Goal: Task Accomplishment & Management: Manage account settings

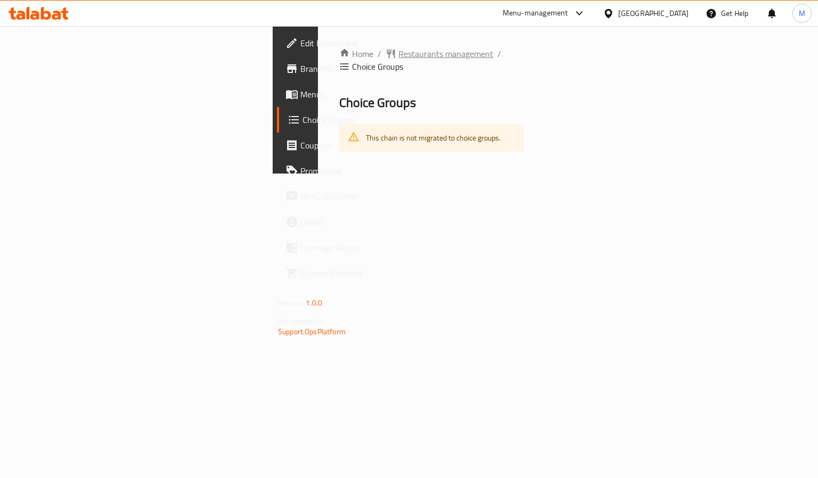
click at [398, 54] on span "Restaurants management" at bounding box center [445, 53] width 95 height 13
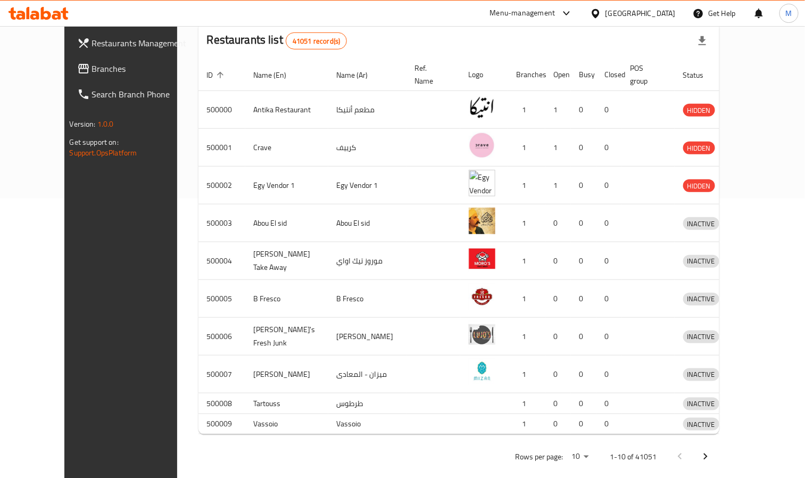
scroll to position [286, 0]
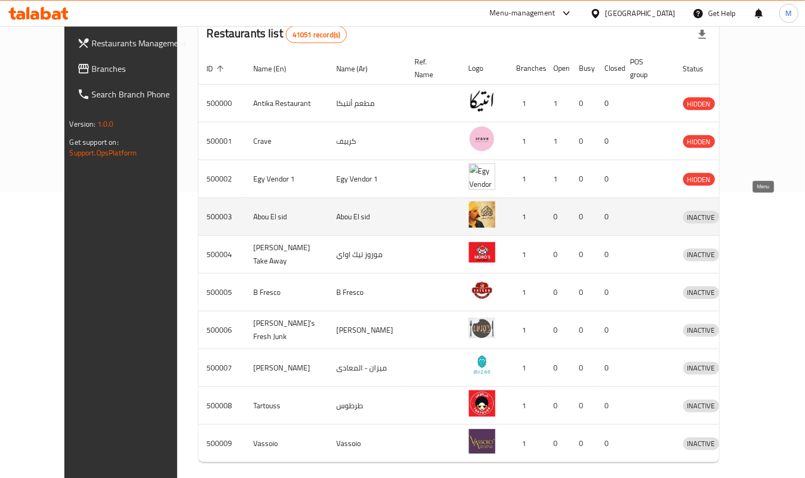
click at [752, 215] on icon "enhanced table" at bounding box center [750, 217] width 4 height 4
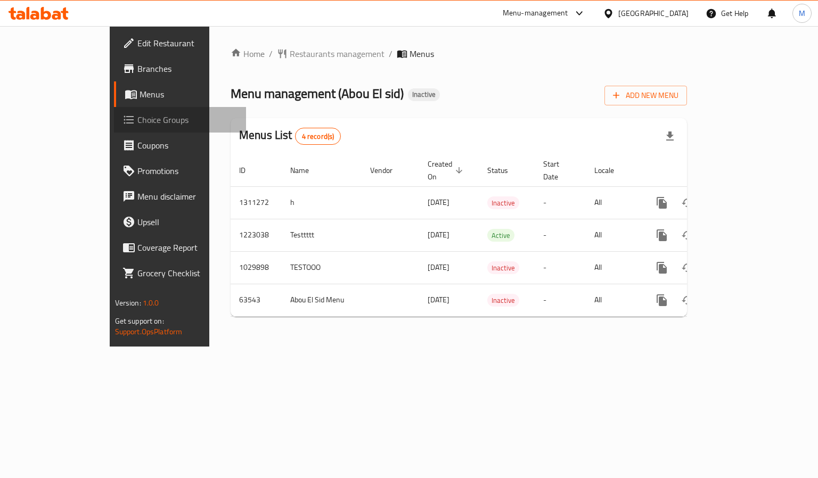
click at [137, 126] on span "Choice Groups" at bounding box center [187, 119] width 101 height 13
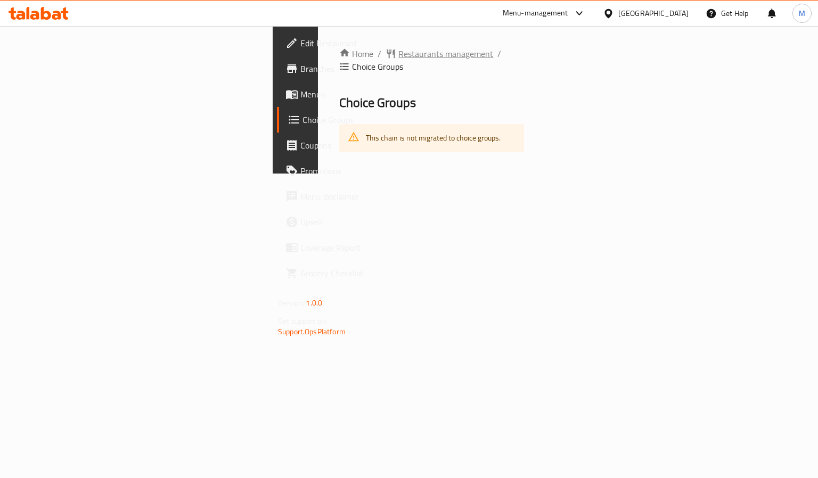
click at [398, 57] on span "Restaurants management" at bounding box center [445, 53] width 95 height 13
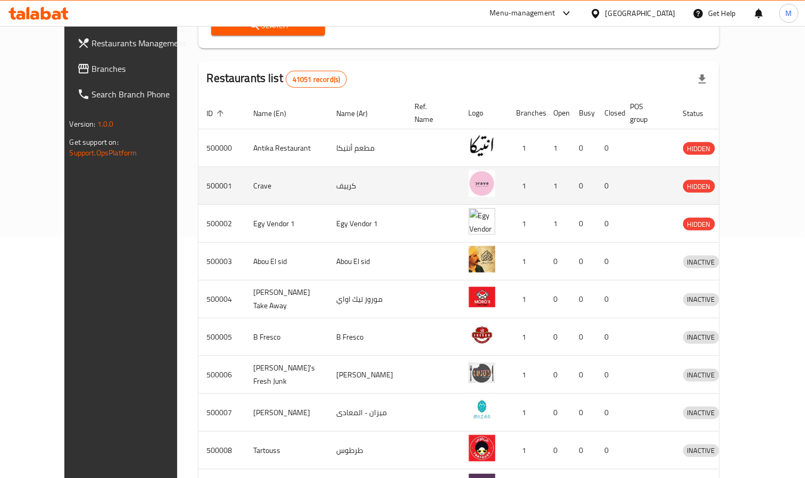
scroll to position [286, 0]
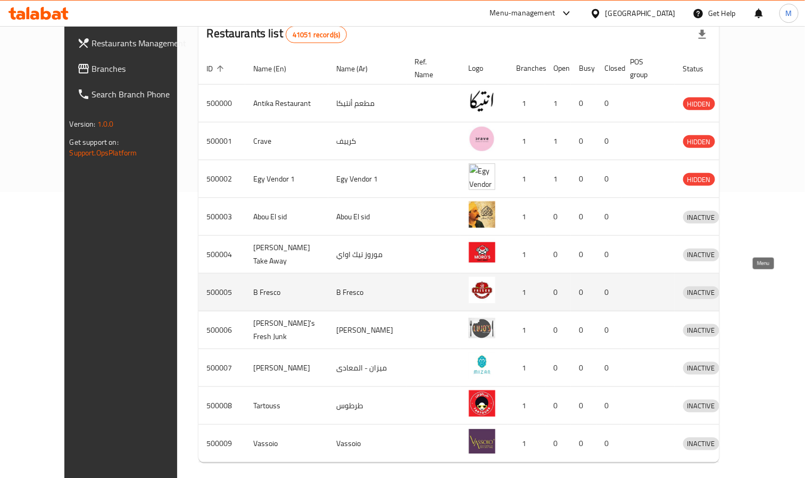
click at [752, 291] on icon "enhanced table" at bounding box center [750, 293] width 4 height 4
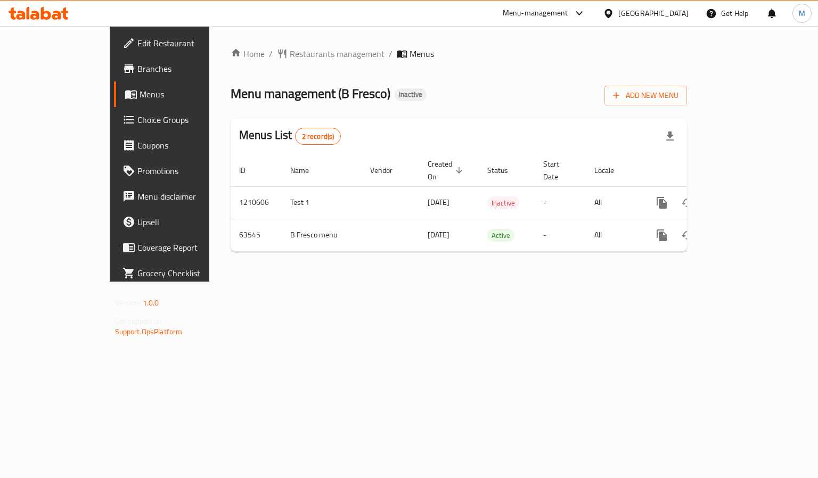
click at [124, 117] on icon at bounding box center [129, 120] width 10 height 8
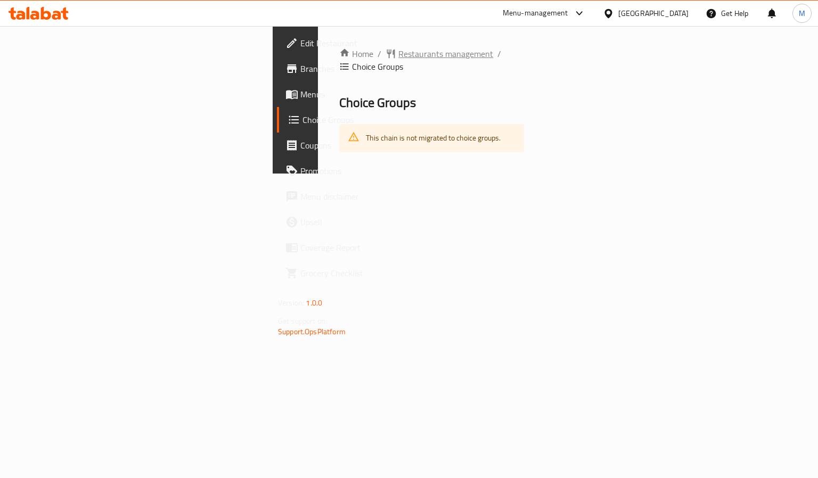
click at [398, 56] on span "Restaurants management" at bounding box center [445, 53] width 95 height 13
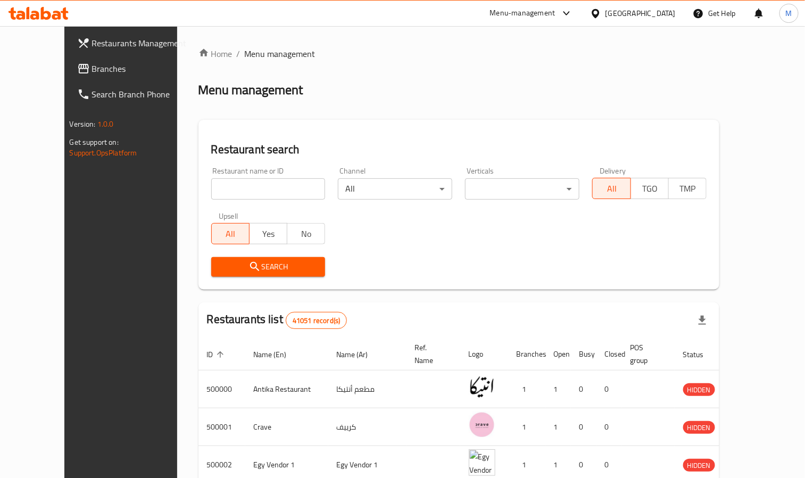
click at [211, 186] on input "search" at bounding box center [268, 188] width 114 height 21
type input "al dahan"
click button "Search" at bounding box center [268, 267] width 114 height 20
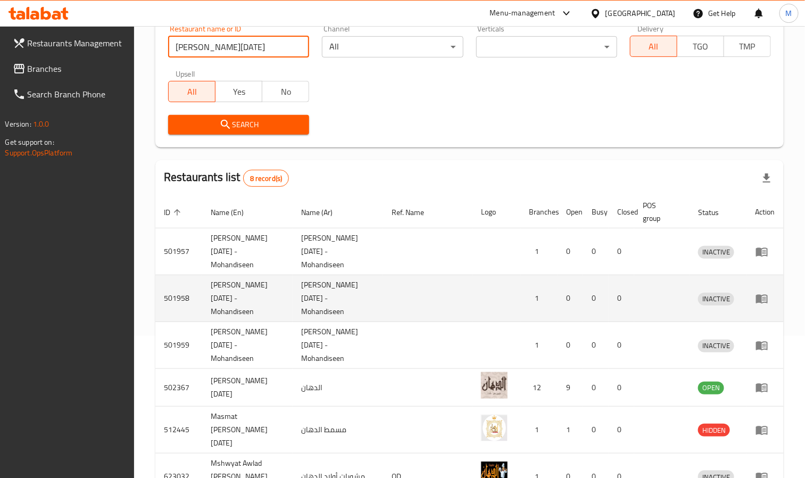
scroll to position [230, 0]
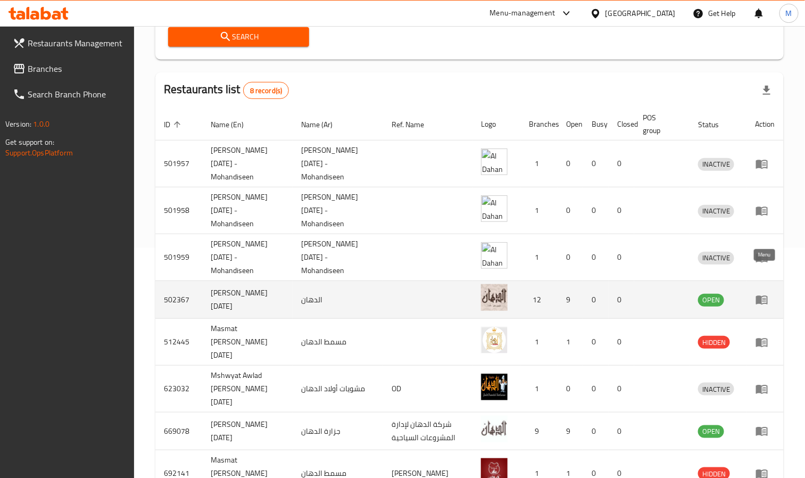
click at [770, 293] on link "enhanced table" at bounding box center [766, 299] width 20 height 13
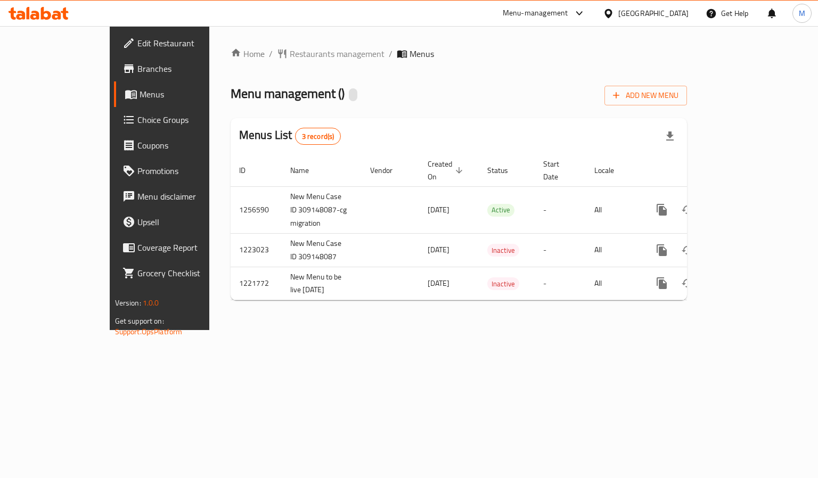
click at [137, 126] on span "Choice Groups" at bounding box center [187, 119] width 101 height 13
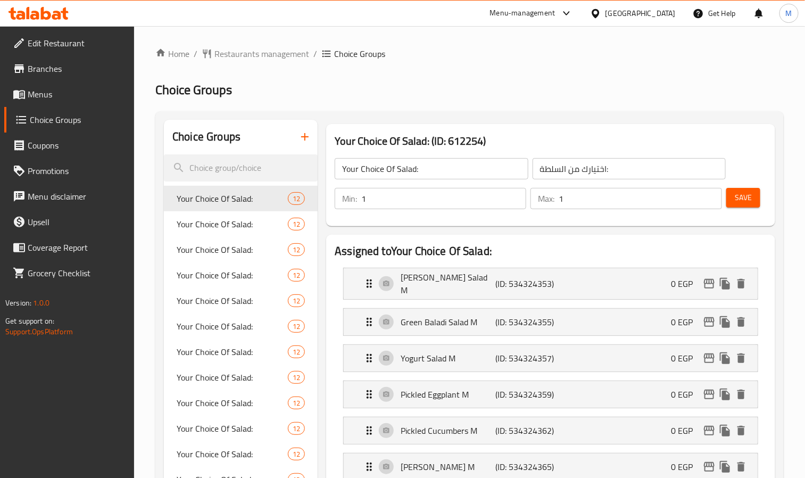
click at [306, 137] on icon "button" at bounding box center [304, 136] width 7 height 7
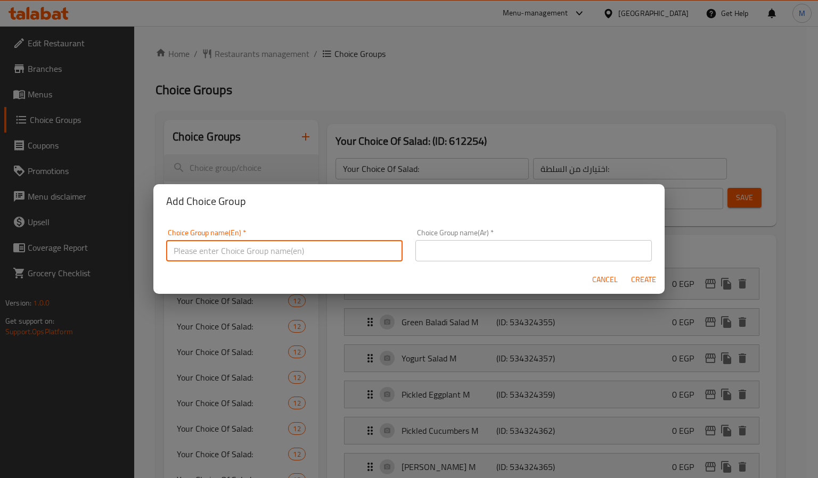
click at [260, 258] on input "text" at bounding box center [284, 250] width 236 height 21
drag, startPoint x: 299, startPoint y: 48, endPoint x: 320, endPoint y: 93, distance: 49.3
click at [299, 48] on div "Add Choice Group Choice Group name(En)   * Choice Group name(En) * Choice Group…" at bounding box center [409, 239] width 818 height 478
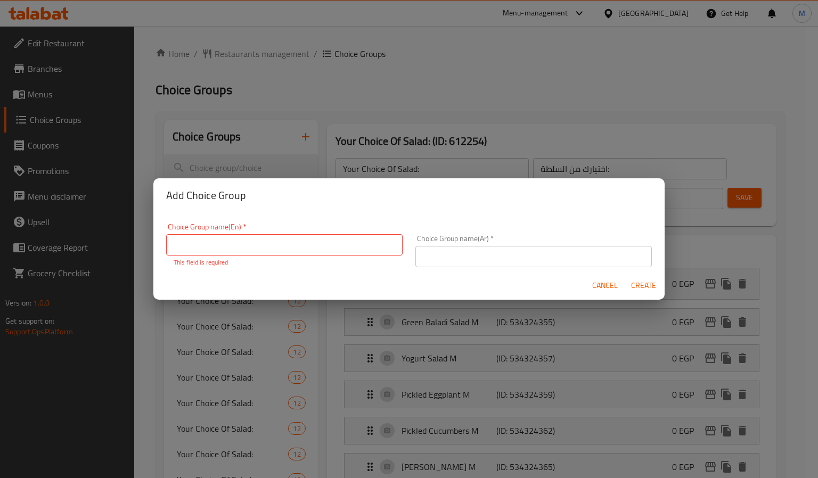
click at [609, 283] on span "Cancel" at bounding box center [605, 285] width 26 height 13
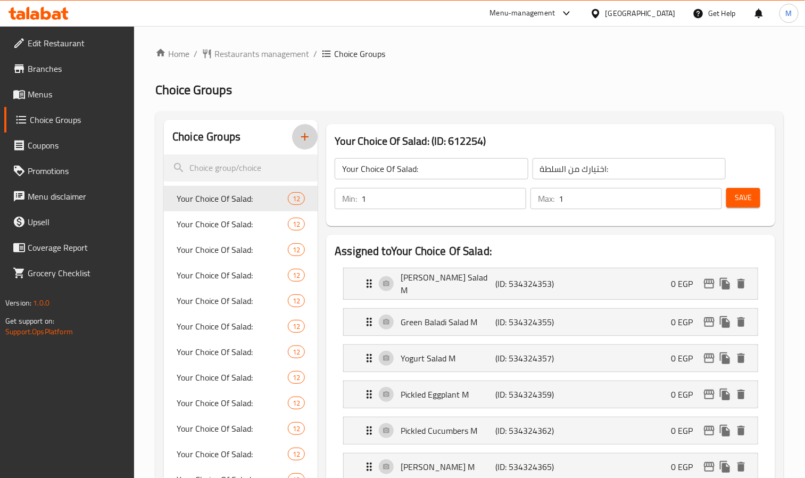
click at [305, 133] on icon "button" at bounding box center [305, 136] width 13 height 13
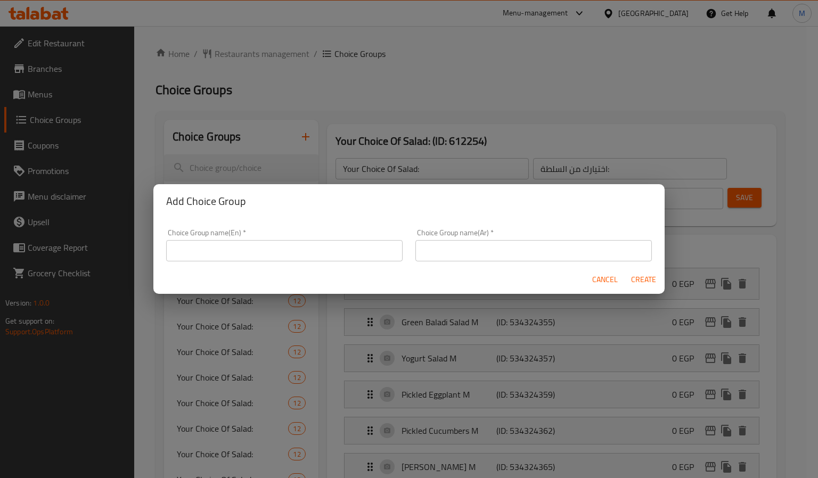
click at [601, 273] on span "Cancel" at bounding box center [605, 279] width 26 height 13
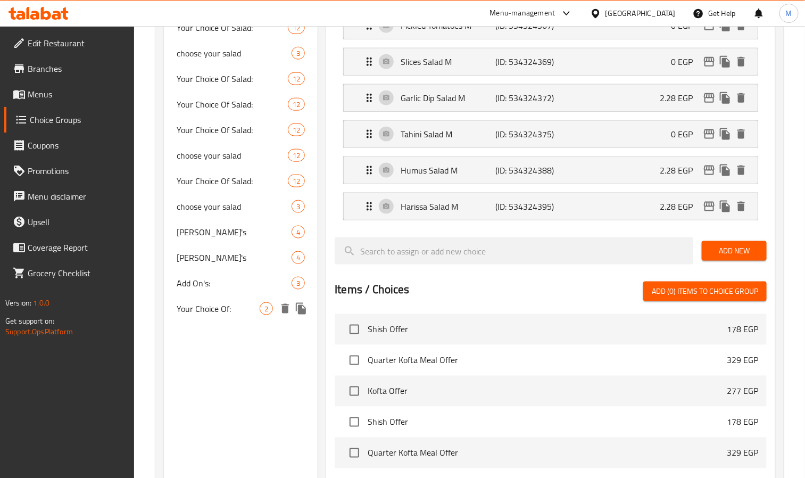
scroll to position [479, 0]
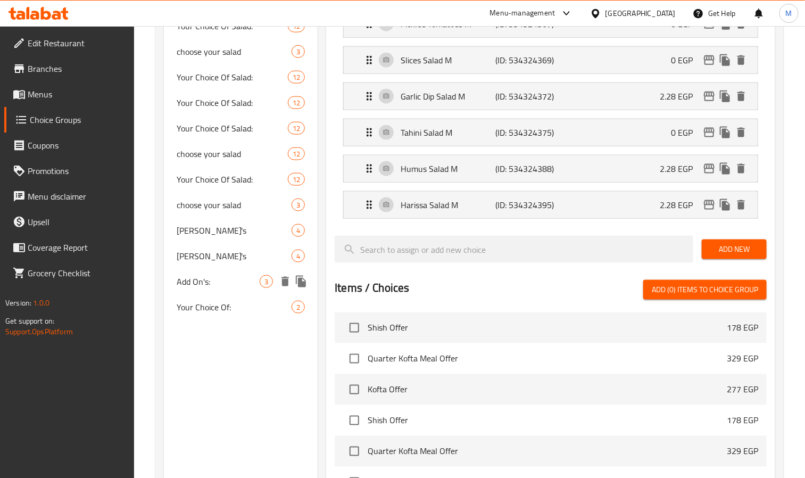
click at [200, 281] on span "Add On's:" at bounding box center [218, 281] width 83 height 13
type input "Add On's:"
type input "الإضافات:"
type input "0"
type input "3"
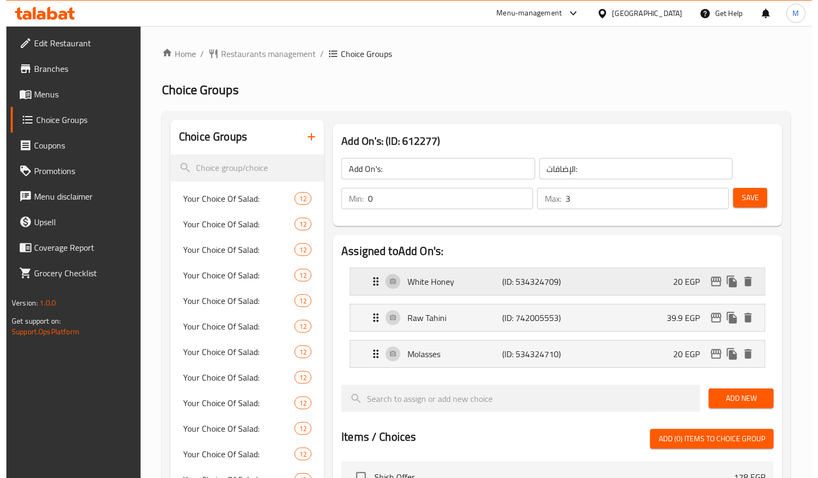
scroll to position [384, 0]
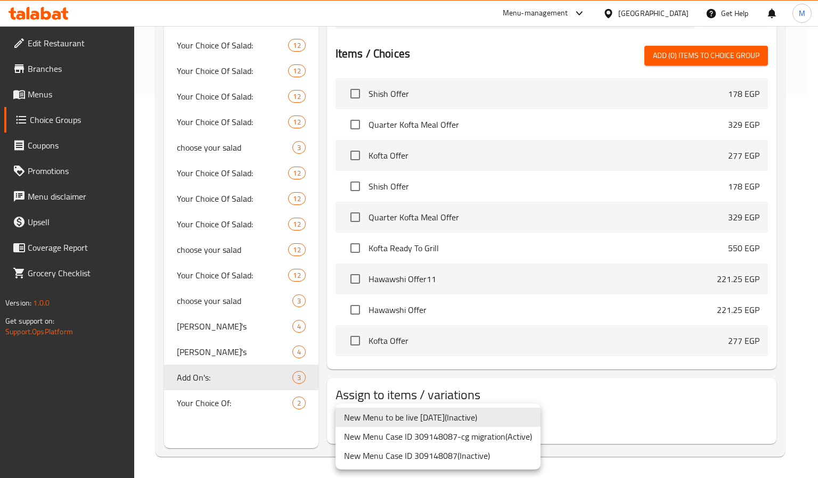
click at [647, 441] on div at bounding box center [409, 239] width 818 height 478
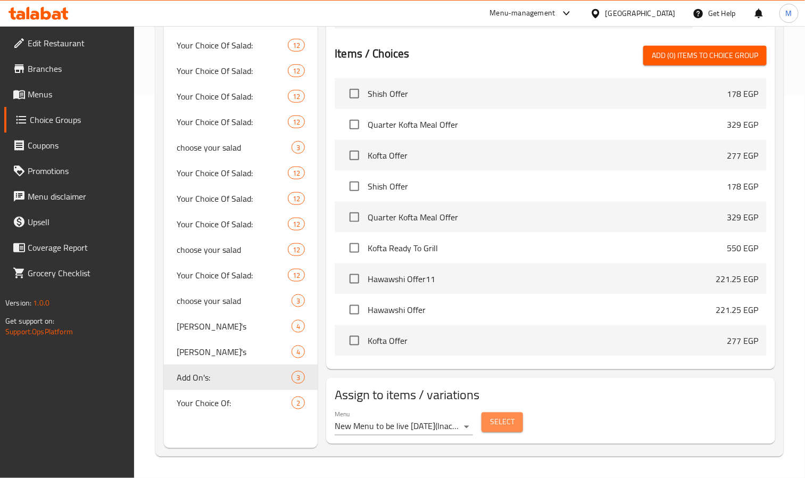
click at [497, 422] on span "Select" at bounding box center [502, 422] width 24 height 13
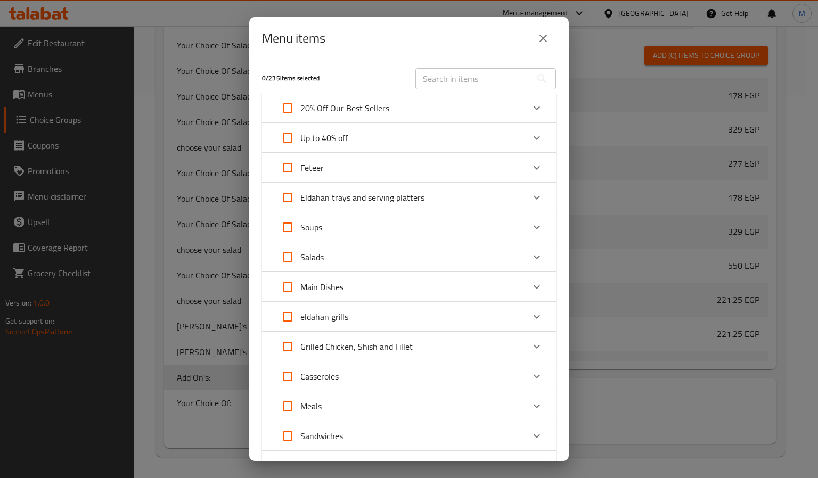
click at [284, 165] on input "Expand" at bounding box center [288, 168] width 26 height 26
checkbox input "true"
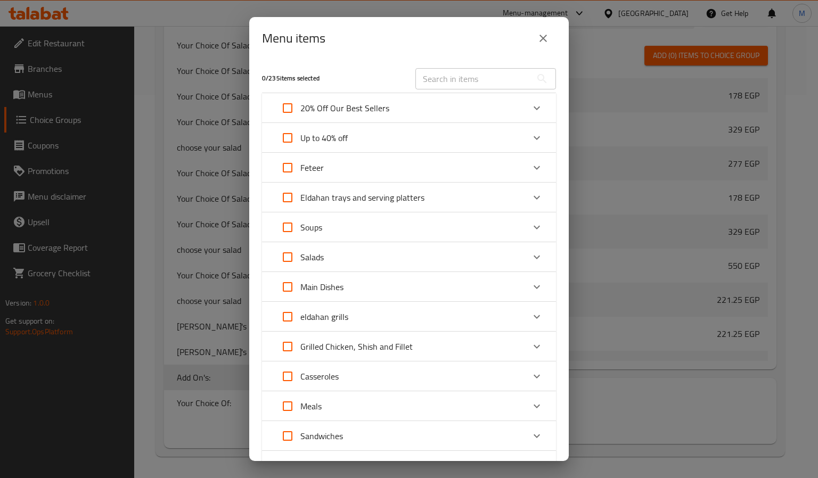
checkbox input "true"
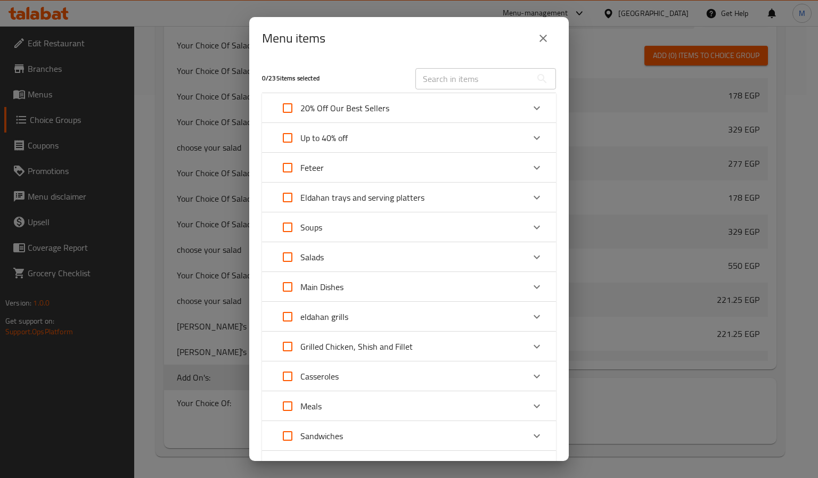
checkbox input "true"
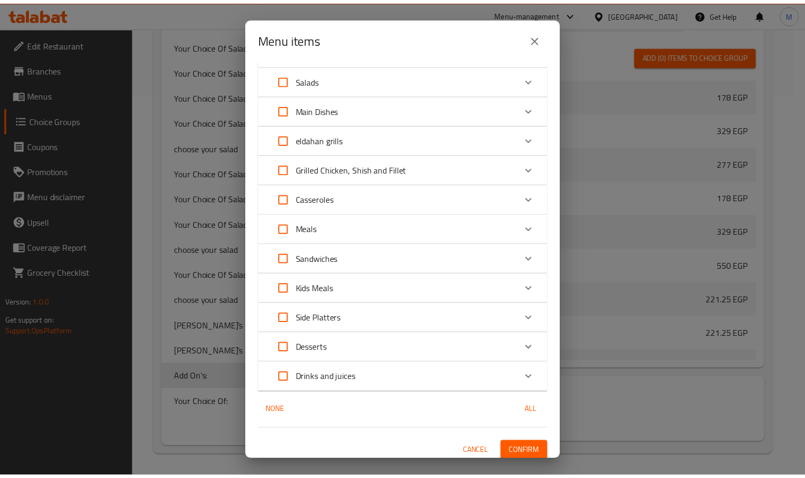
scroll to position [182, 0]
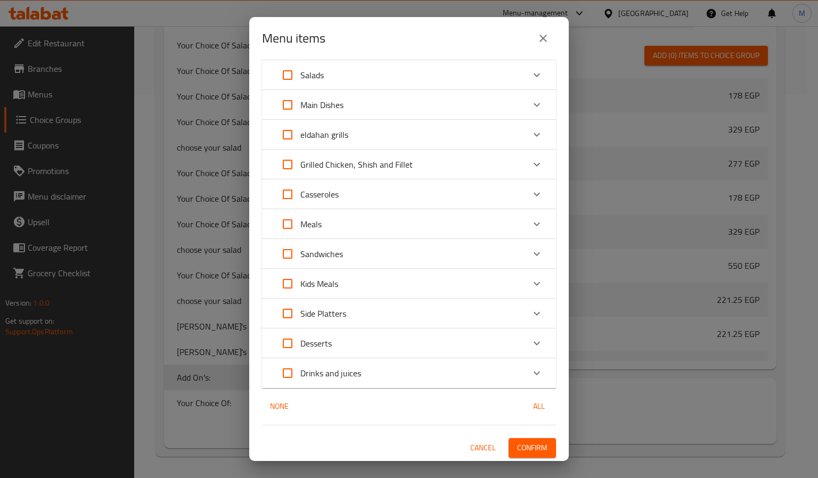
click at [540, 38] on icon "close" at bounding box center [543, 38] width 13 height 13
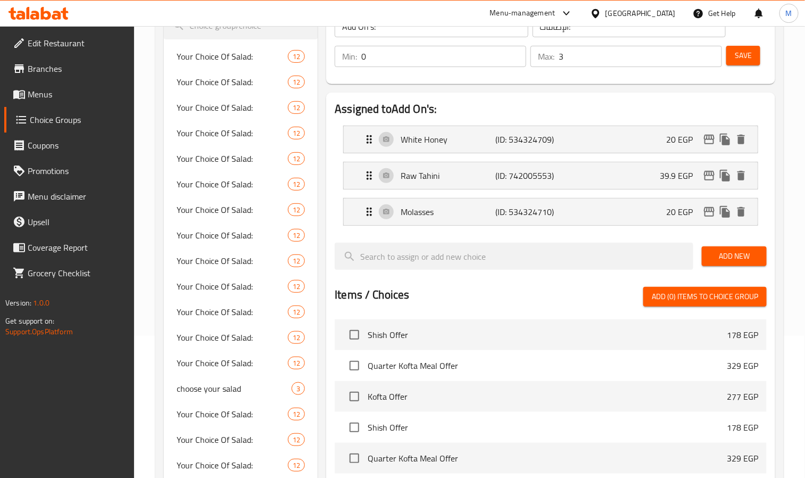
scroll to position [0, 0]
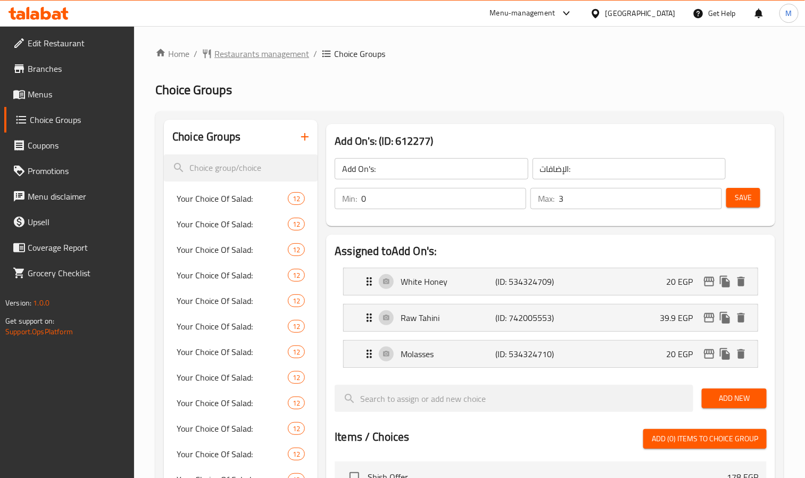
click at [248, 60] on span "Restaurants management" at bounding box center [262, 53] width 95 height 13
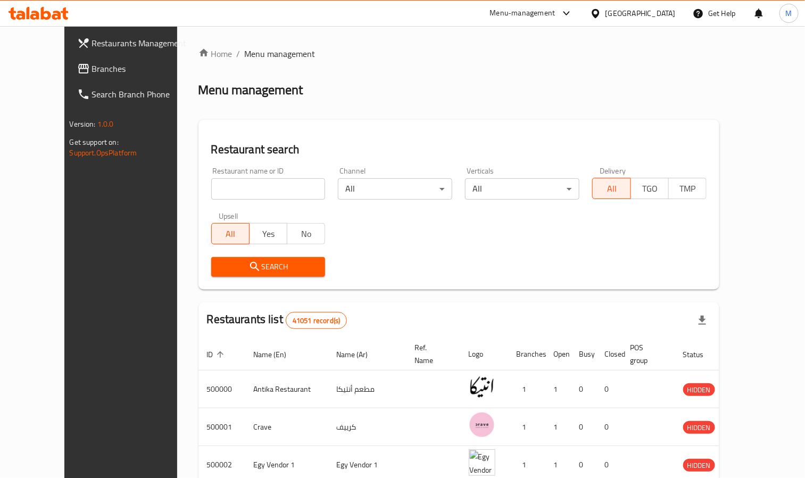
click at [670, 18] on div "Egypt" at bounding box center [641, 13] width 70 height 12
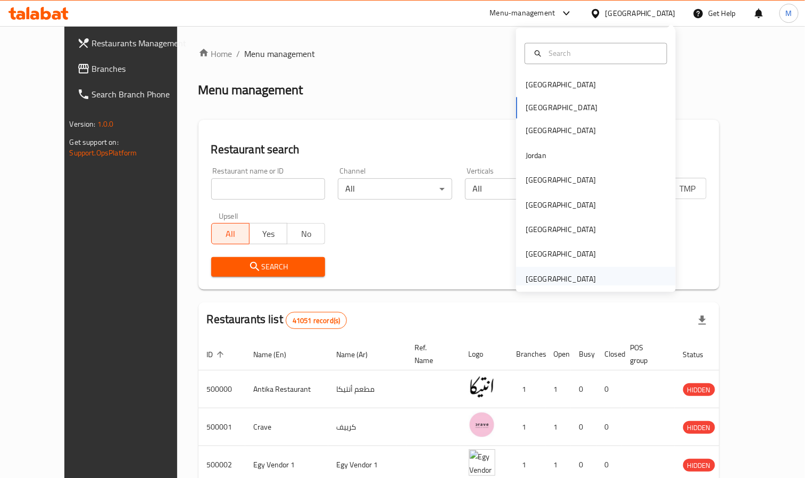
click at [548, 283] on div "United Arab Emirates" at bounding box center [561, 279] width 70 height 12
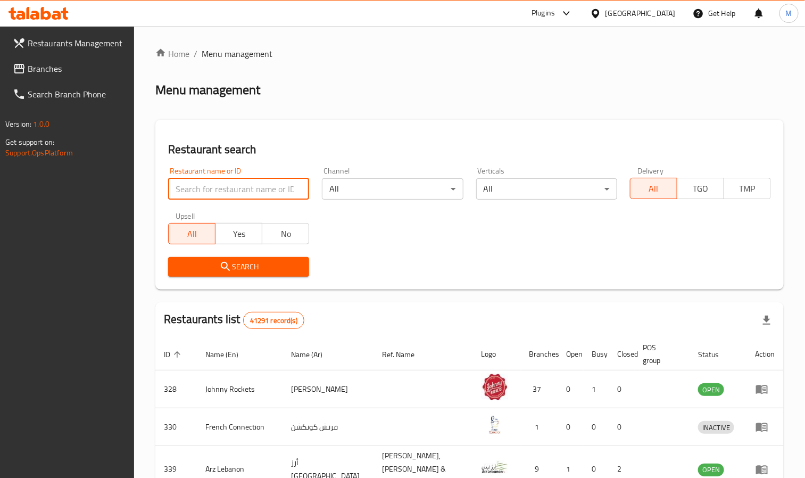
click at [216, 184] on input "search" at bounding box center [238, 188] width 141 height 21
paste input "705159"
type input "705159"
click button "Search" at bounding box center [238, 267] width 141 height 20
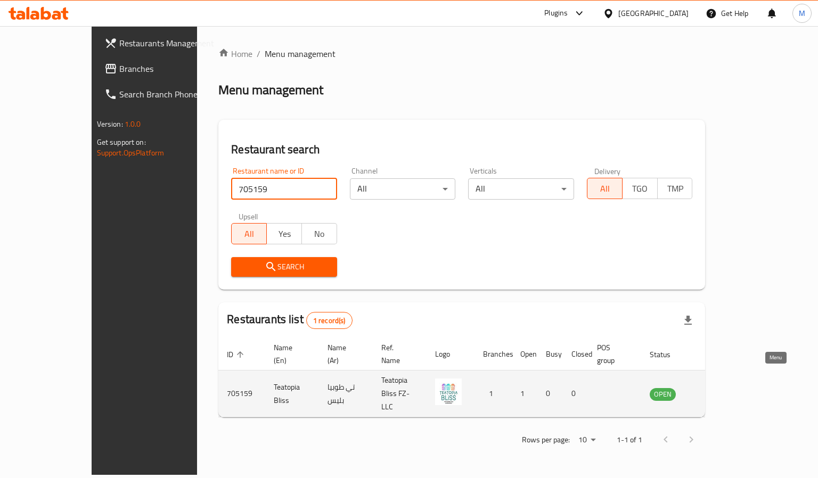
click at [718, 388] on icon "enhanced table" at bounding box center [711, 394] width 13 height 13
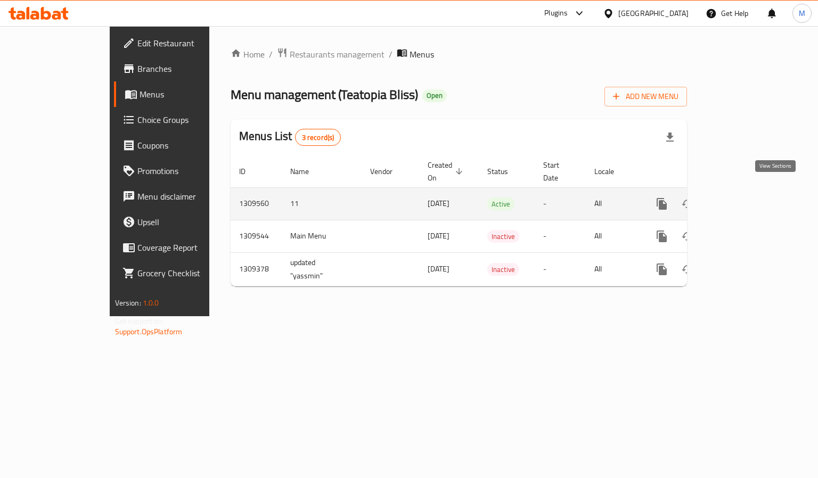
click at [745, 198] on icon "enhanced table" at bounding box center [738, 204] width 13 height 13
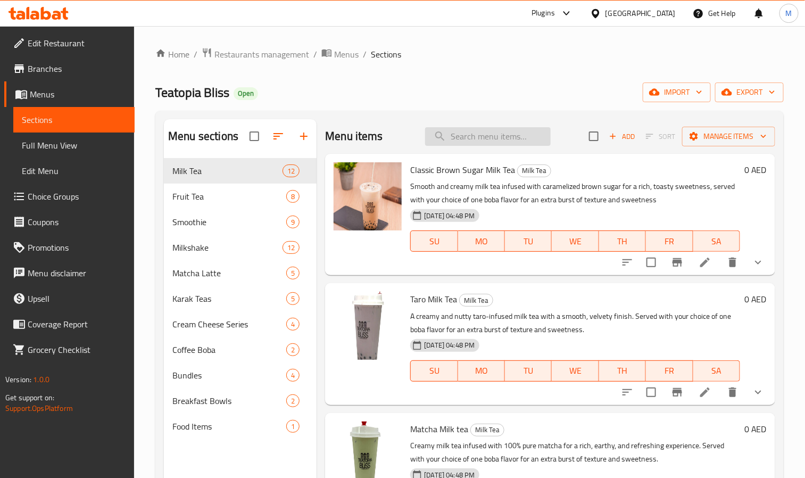
click at [475, 134] on input "search" at bounding box center [488, 136] width 126 height 19
paste input "Fruit Tea"
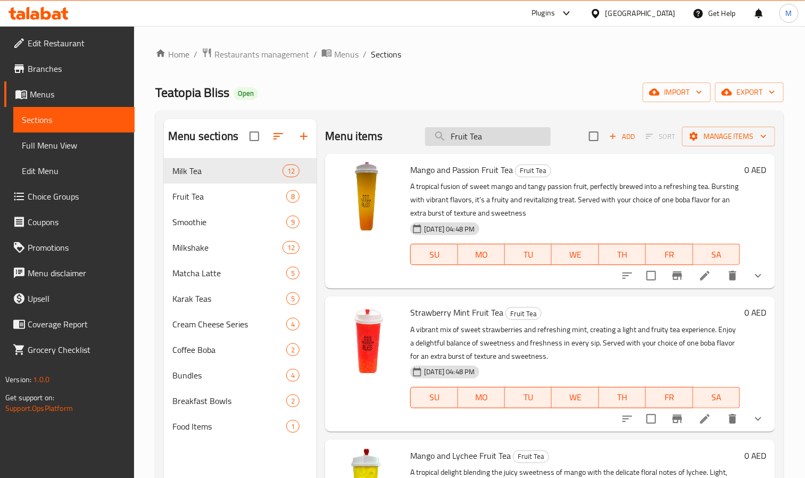
click at [516, 130] on input "Fruit Tea" at bounding box center [488, 136] width 126 height 19
paste input "Mango and Passion"
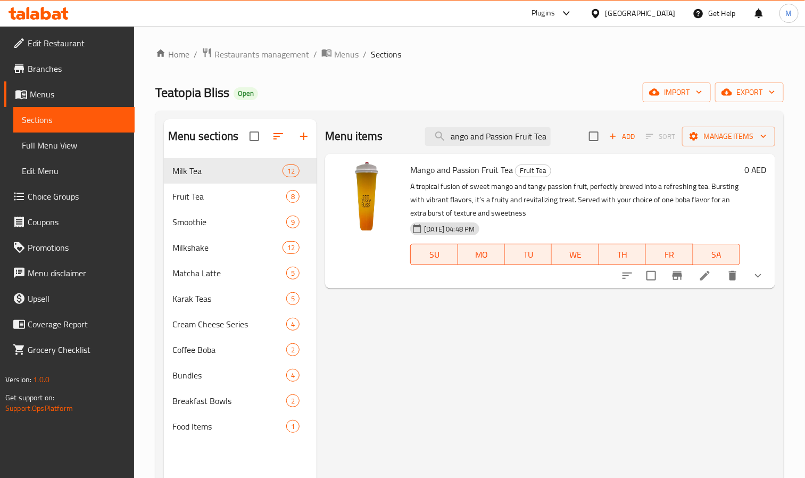
click at [748, 285] on div at bounding box center [693, 276] width 157 height 26
click at [763, 276] on icon "show more" at bounding box center [758, 275] width 13 height 13
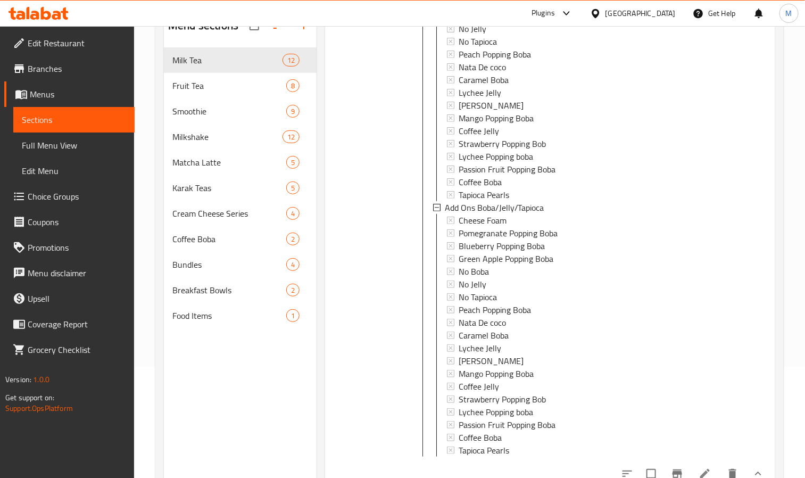
scroll to position [149, 0]
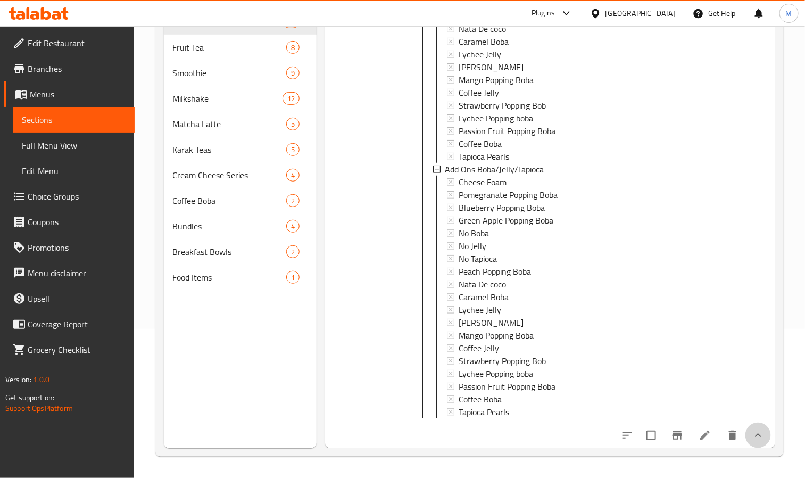
click at [751, 442] on button "show more" at bounding box center [759, 436] width 26 height 26
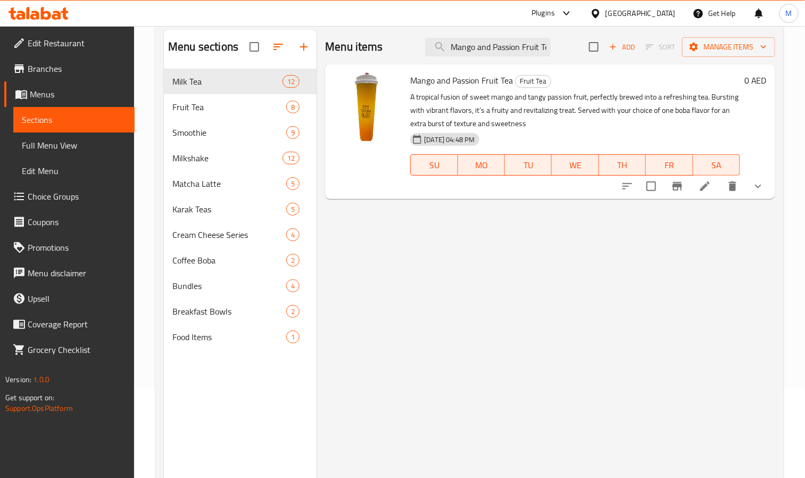
scroll to position [0, 0]
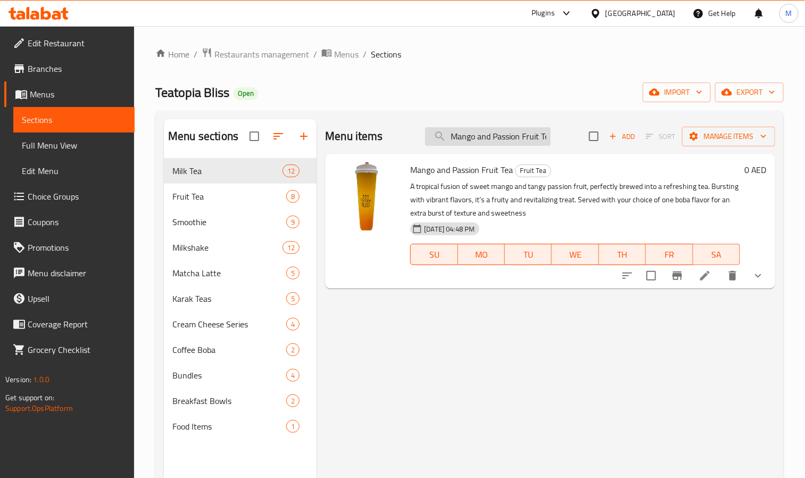
click at [513, 139] on input "Mango and Passion Fruit Tea" at bounding box center [488, 136] width 126 height 19
paste input "Strawberry Mint"
type input "Strawberry Mint Fruit Tea"
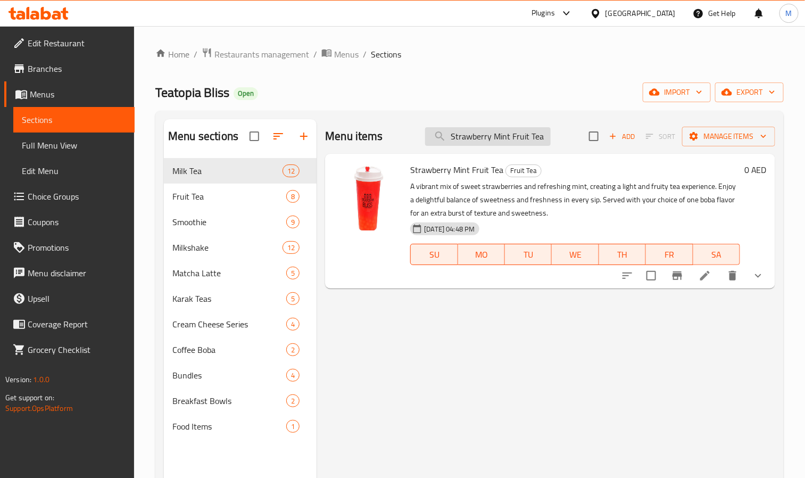
click at [521, 131] on input "Strawberry Mint Fruit Tea" at bounding box center [488, 136] width 126 height 19
paste input "search"
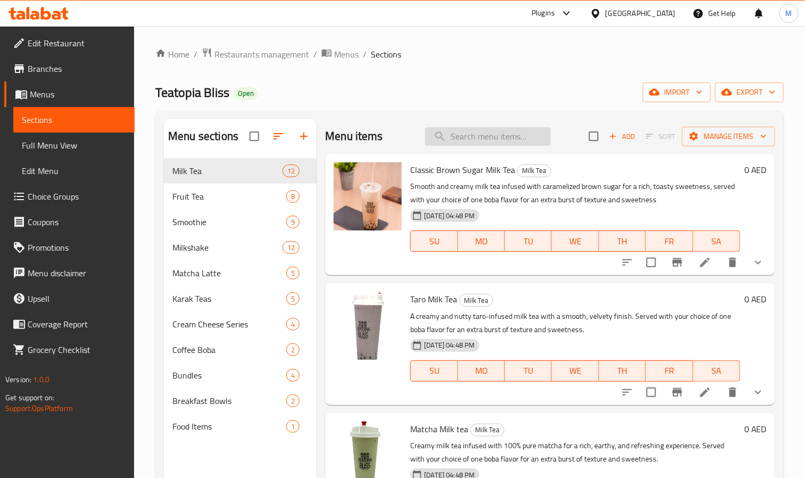
paste input "search"
click at [499, 144] on input "search" at bounding box center [488, 136] width 126 height 19
paste input "Blue Passion Fruit Tea 148"
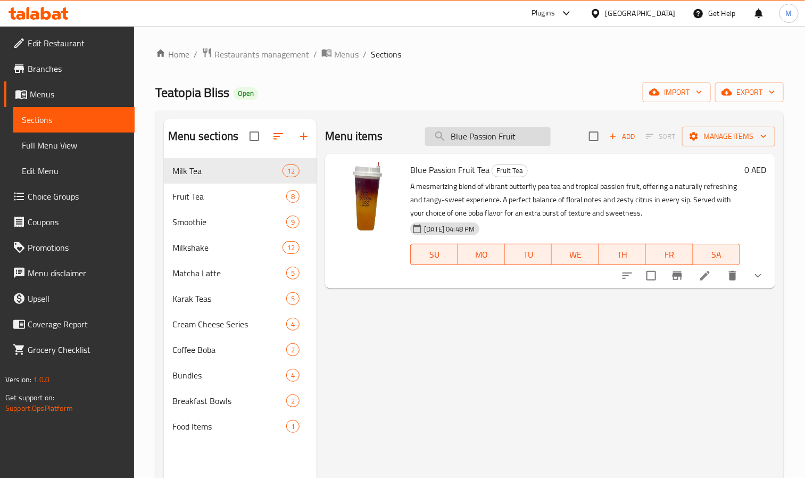
click at [496, 137] on input "Blue Passion Fruit" at bounding box center [488, 136] width 126 height 19
paste input "Leamon Peach Fruit Tea"
click at [520, 136] on input "Lemon p" at bounding box center [488, 136] width 126 height 19
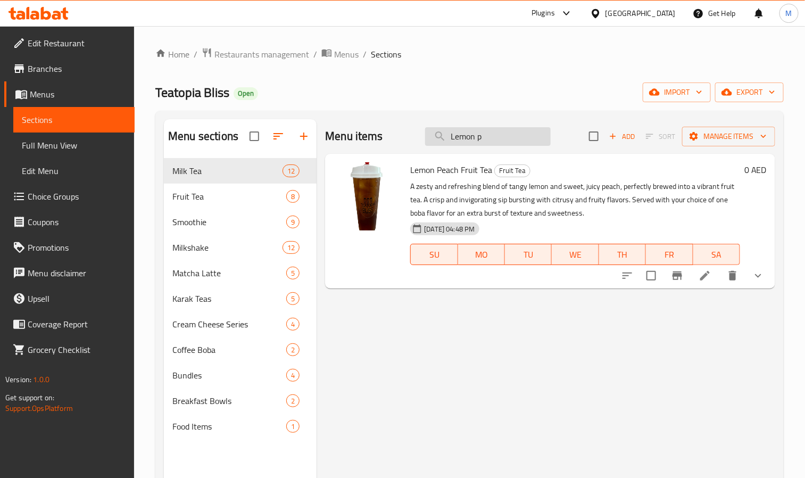
click at [520, 136] on input "Lemon p" at bounding box center [488, 136] width 126 height 19
paste input "Peach Lychee"
click at [520, 136] on input "Peach Lychee" at bounding box center [488, 136] width 126 height 19
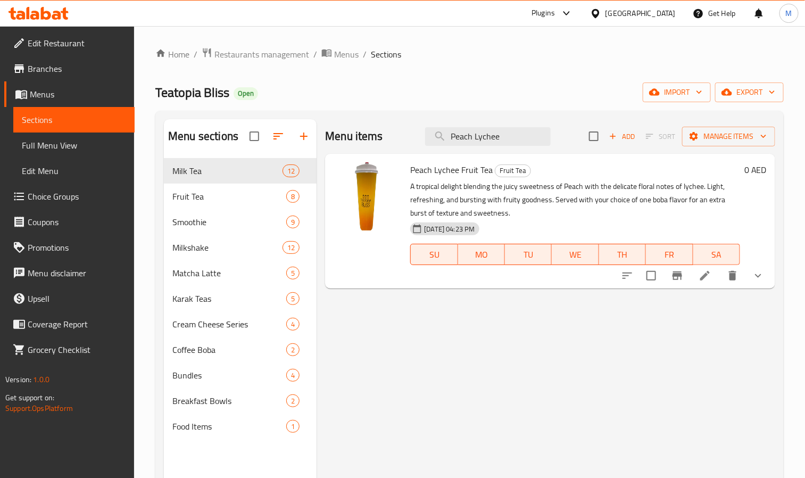
type input "Peach Lychee"
click at [526, 100] on div "Teatopia Bliss Open import export" at bounding box center [469, 93] width 629 height 20
click at [761, 280] on icon "show more" at bounding box center [758, 275] width 13 height 13
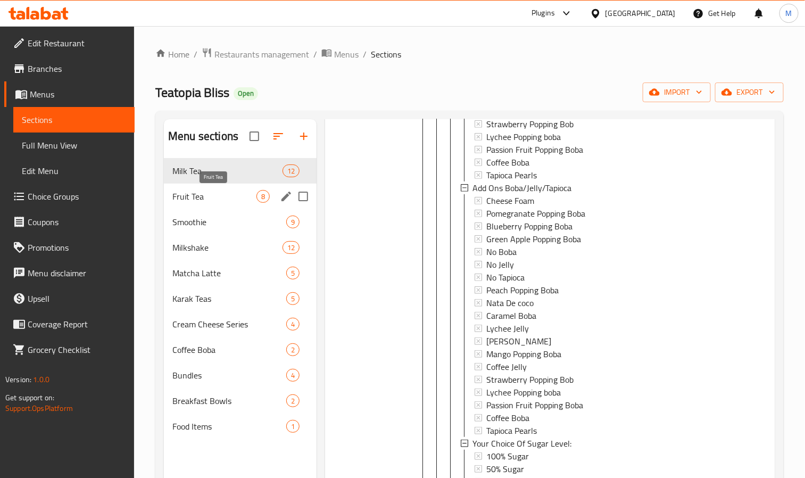
drag, startPoint x: 187, startPoint y: 203, endPoint x: 202, endPoint y: 228, distance: 29.6
click at [187, 203] on span "Fruit Tea" at bounding box center [214, 196] width 84 height 13
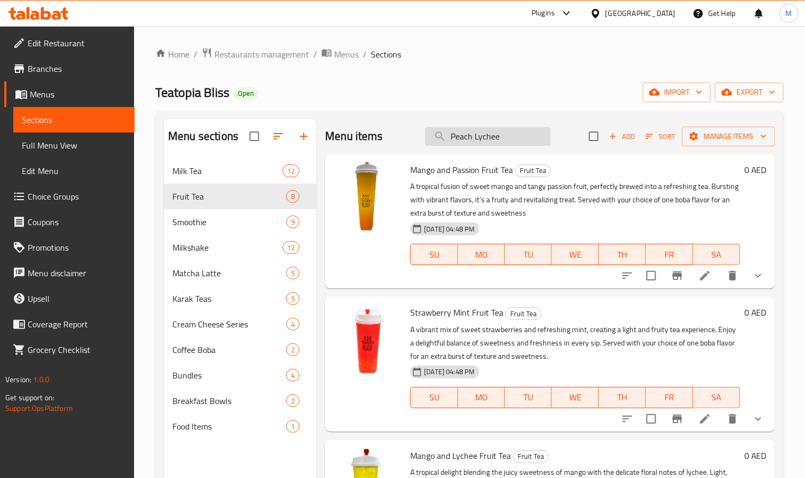
click at [501, 139] on input "Peach Lychee" at bounding box center [488, 136] width 126 height 19
paste input "Fruit Tea"
type input "Fruit Tea"
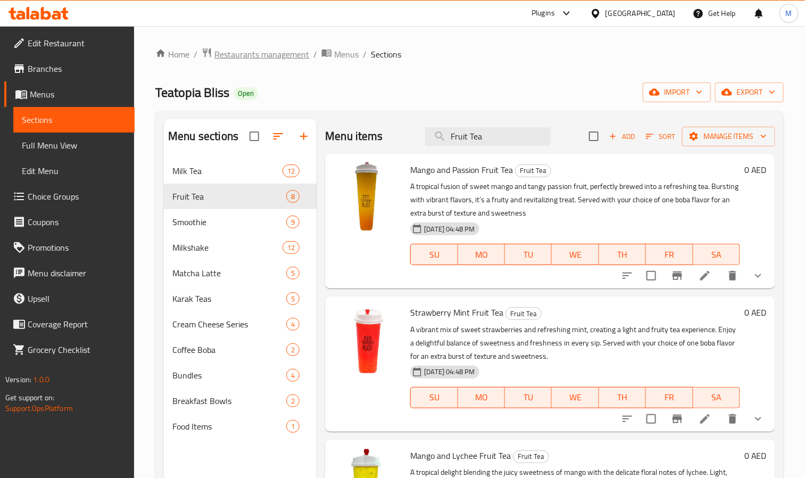
click at [252, 52] on span "Restaurants management" at bounding box center [262, 54] width 95 height 13
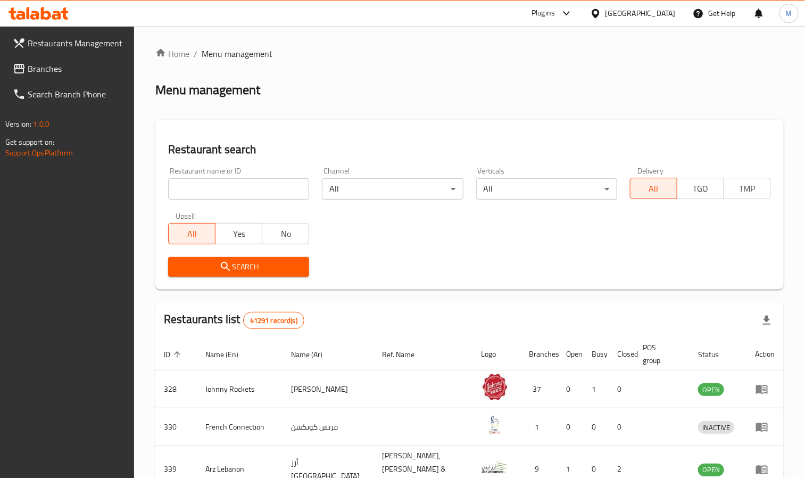
click at [644, 14] on div "United Arab Emirates" at bounding box center [641, 13] width 70 height 12
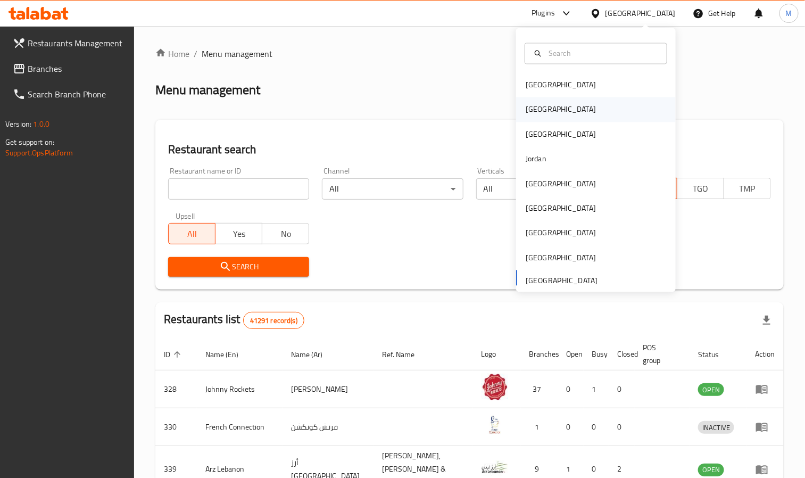
click at [537, 108] on div "Egypt" at bounding box center [560, 109] width 87 height 24
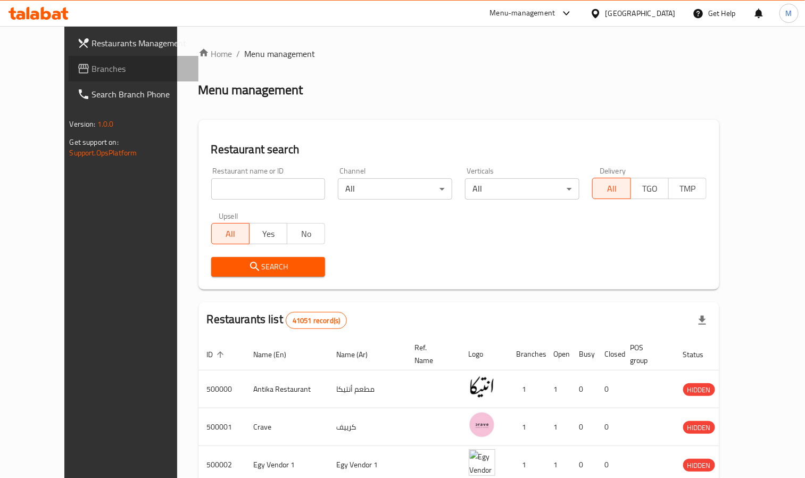
click at [92, 75] on span "Branches" at bounding box center [141, 68] width 98 height 13
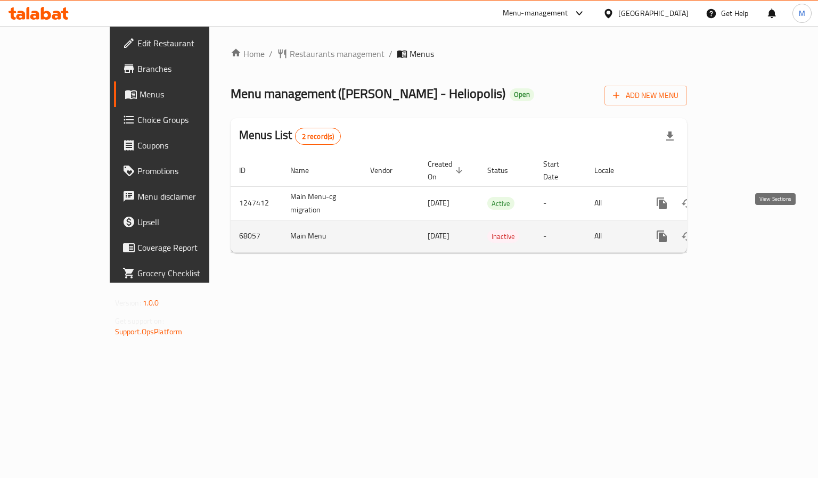
click at [745, 230] on icon "enhanced table" at bounding box center [738, 236] width 13 height 13
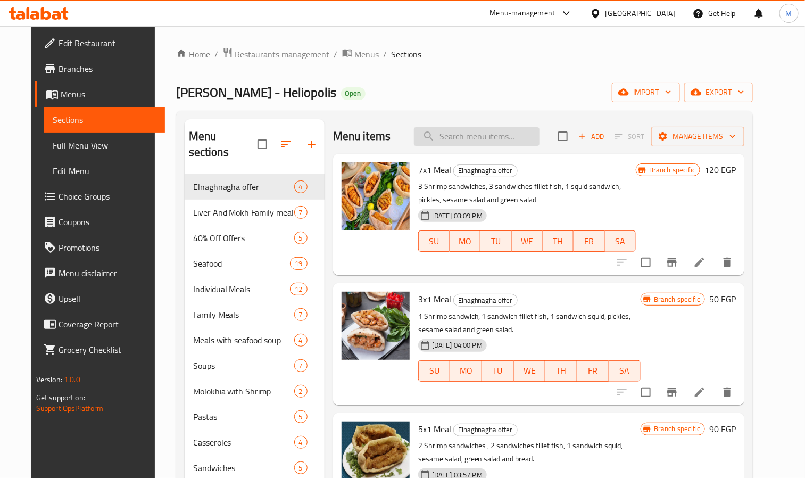
click at [473, 139] on input "search" at bounding box center [477, 136] width 126 height 19
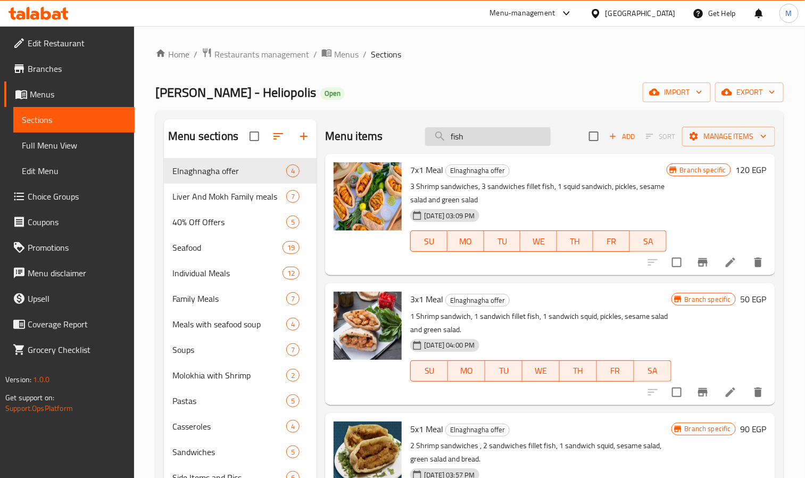
click at [500, 139] on input "fish" at bounding box center [488, 136] width 126 height 19
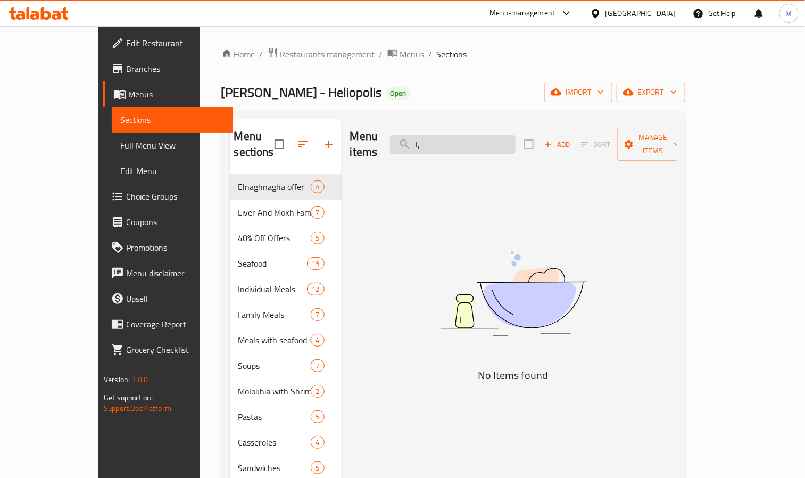
type input "l"
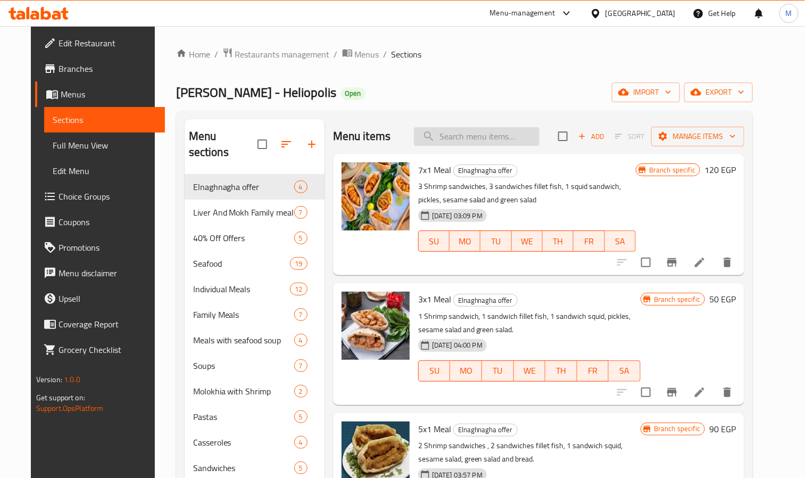
click at [521, 141] on input "search" at bounding box center [477, 136] width 126 height 19
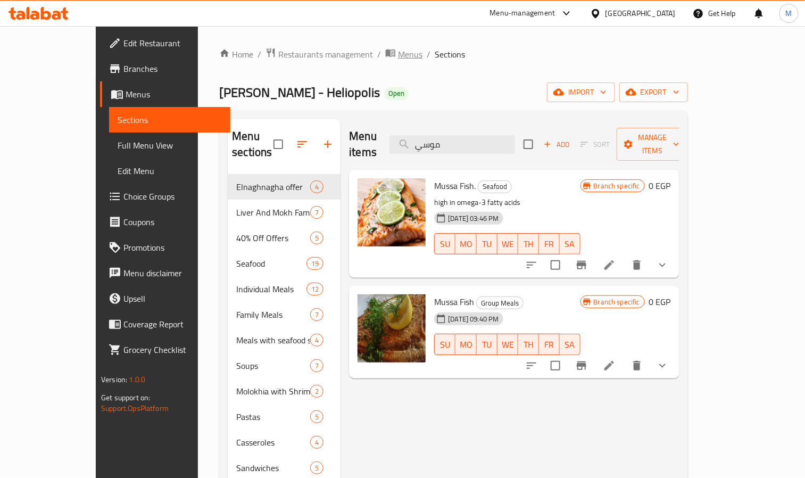
type input "موسي"
click at [398, 50] on span "Menus" at bounding box center [410, 54] width 24 height 13
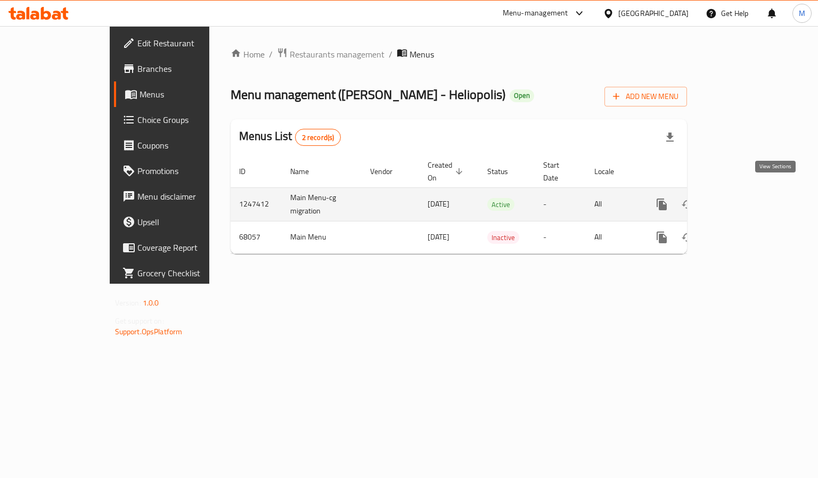
click at [745, 198] on icon "enhanced table" at bounding box center [738, 204] width 13 height 13
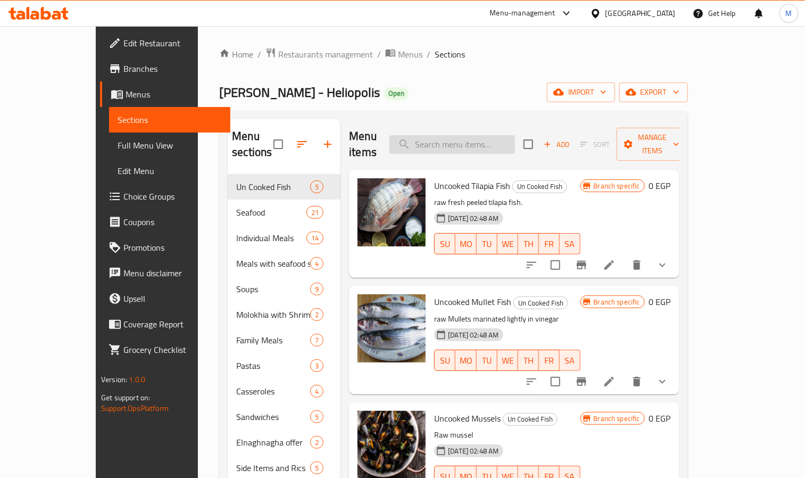
click at [490, 135] on input "search" at bounding box center [453, 144] width 126 height 19
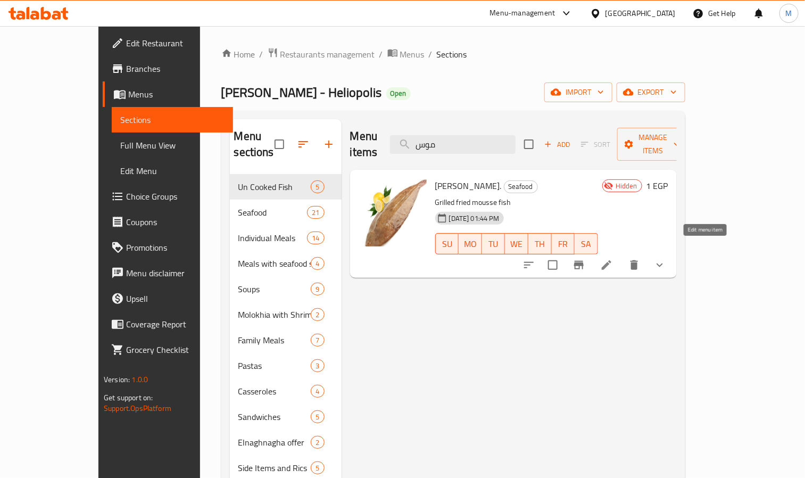
type input "موس"
click at [612, 260] on icon at bounding box center [607, 265] width 10 height 10
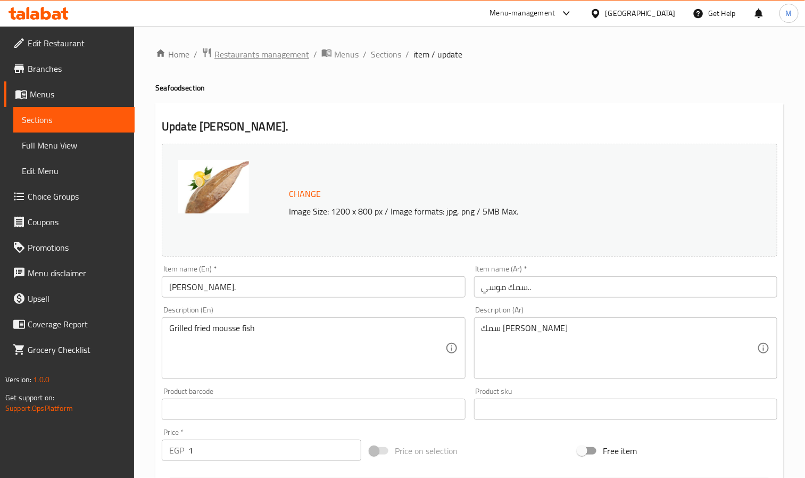
click at [251, 56] on span "Restaurants management" at bounding box center [262, 54] width 95 height 13
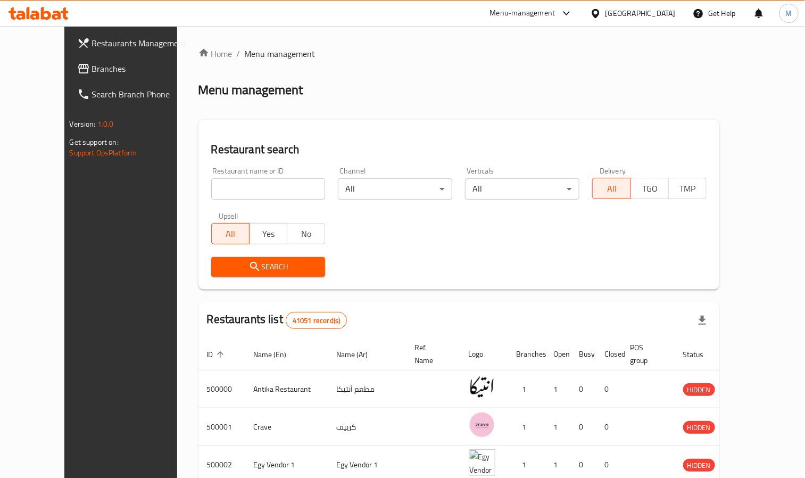
click at [92, 68] on span "Branches" at bounding box center [141, 68] width 98 height 13
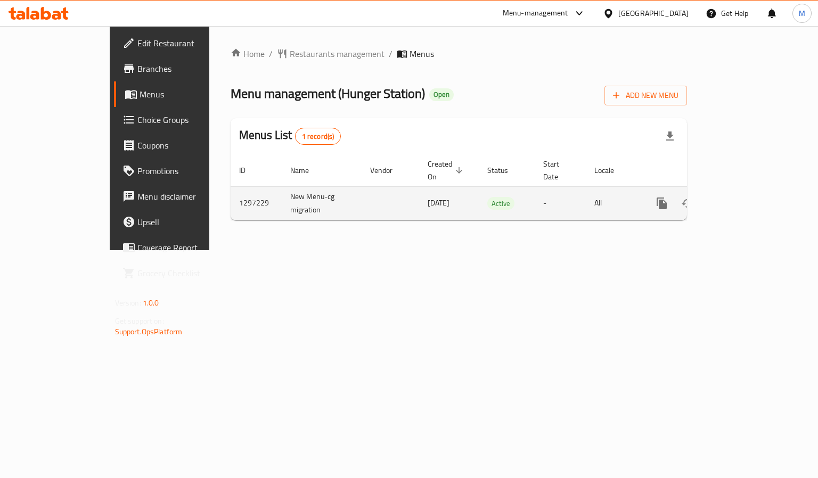
click at [231, 201] on td "1297229" at bounding box center [256, 203] width 51 height 34
copy td "1297229"
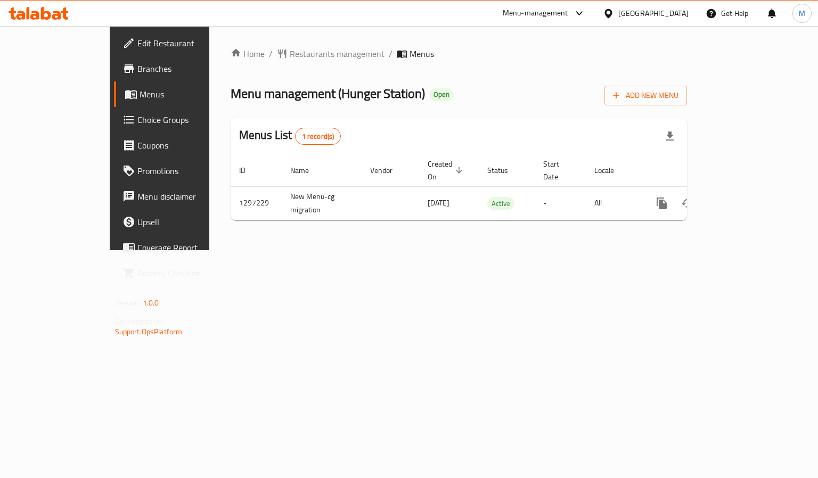
click at [700, 250] on div "Home / Restaurants management / Menus Menu management ( Hunger Station ) Open A…" at bounding box center [458, 138] width 499 height 224
click at [137, 66] on span "Branches" at bounding box center [187, 68] width 101 height 13
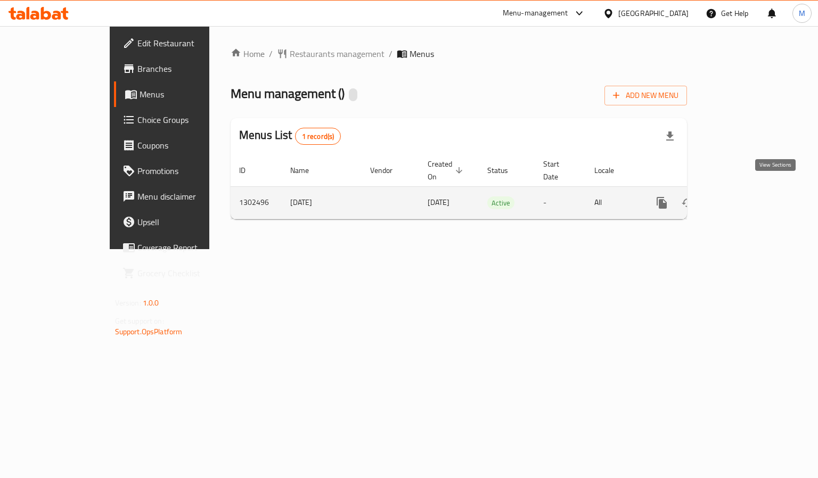
click at [751, 193] on link "enhanced table" at bounding box center [739, 203] width 26 height 26
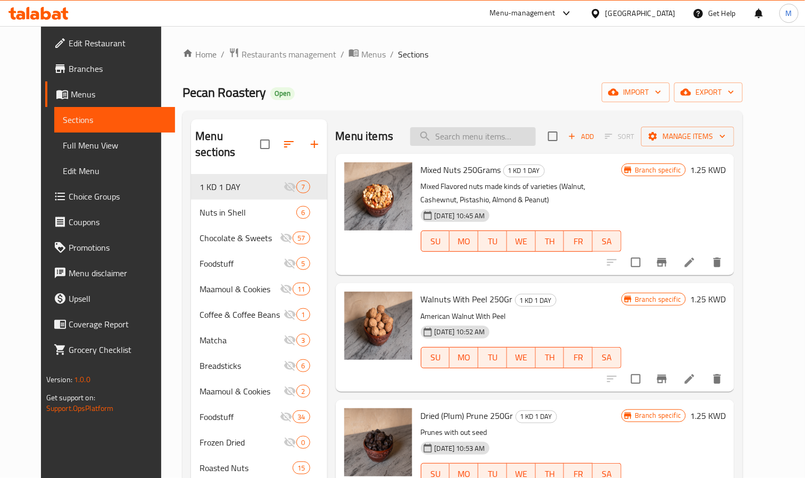
click at [474, 128] on input "search" at bounding box center [473, 136] width 126 height 19
paste input "Halawa Rahash Al Sham"
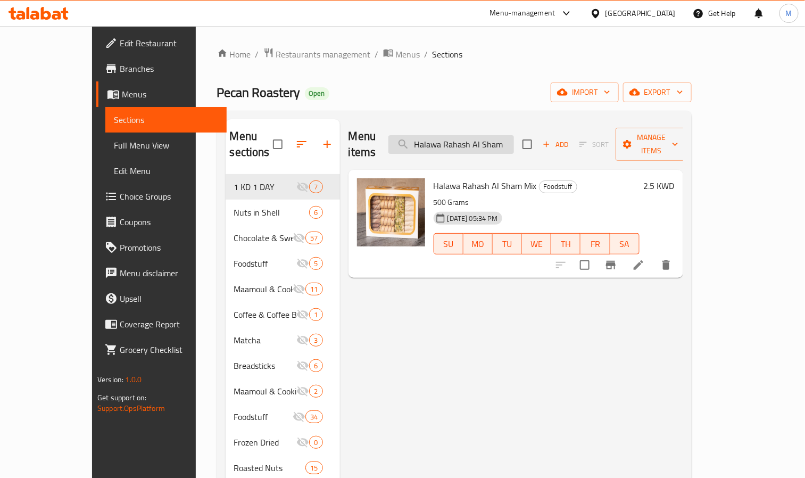
click at [498, 136] on input "Halawa Rahash Al Sham" at bounding box center [452, 144] width 126 height 19
paste input "Tahina"
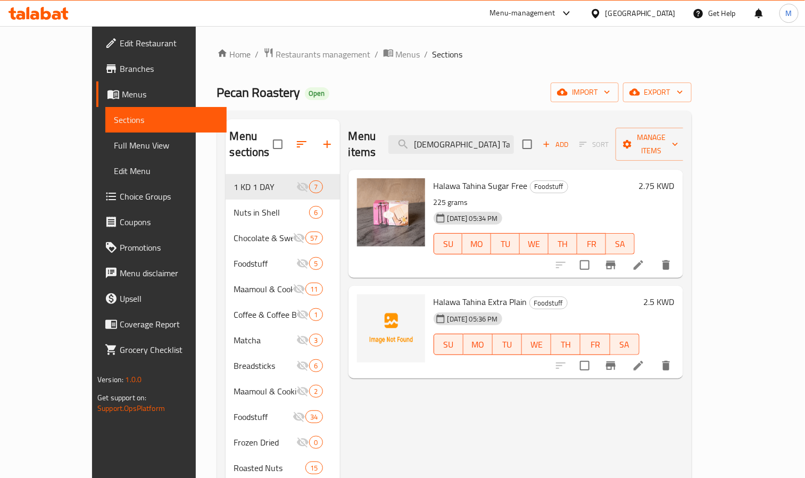
type input "Halawa Tahina"
click at [645, 259] on icon at bounding box center [638, 265] width 13 height 13
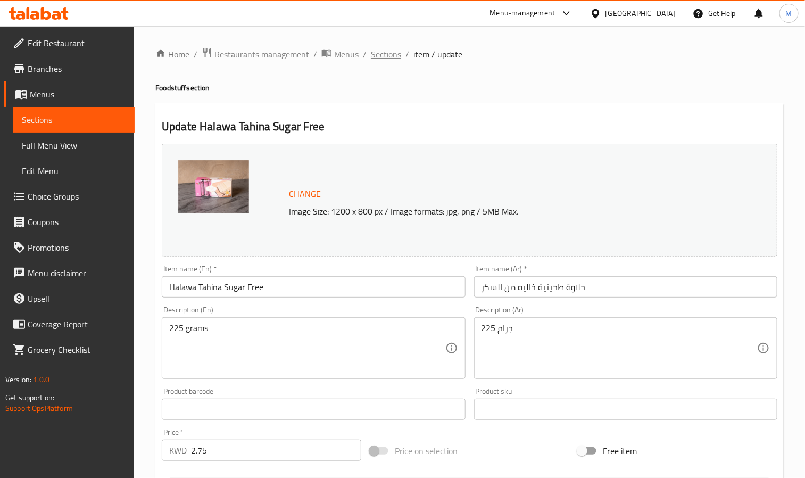
click at [384, 50] on span "Sections" at bounding box center [386, 54] width 30 height 13
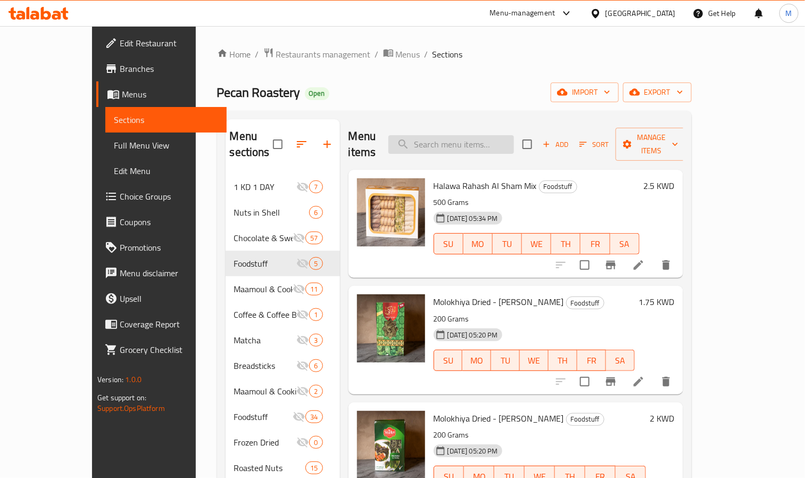
click at [513, 135] on input "search" at bounding box center [452, 144] width 126 height 19
paste input "Molokhiya Dried"
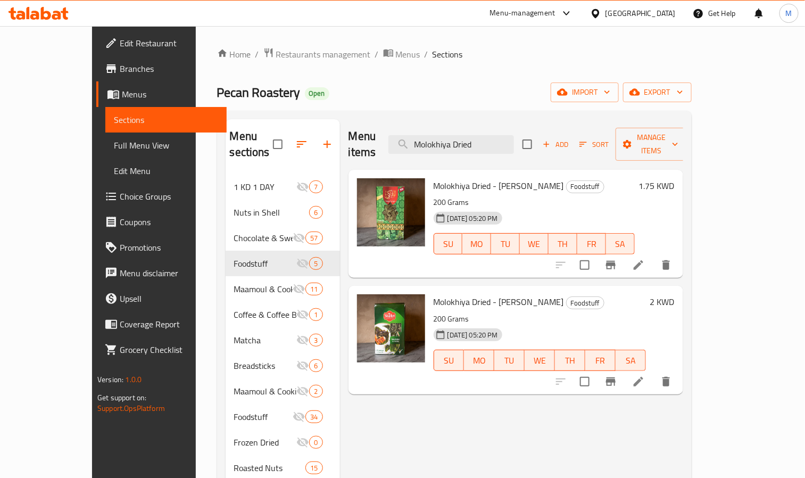
type input "Molokhiya Dried"
click at [644, 260] on icon at bounding box center [639, 265] width 10 height 10
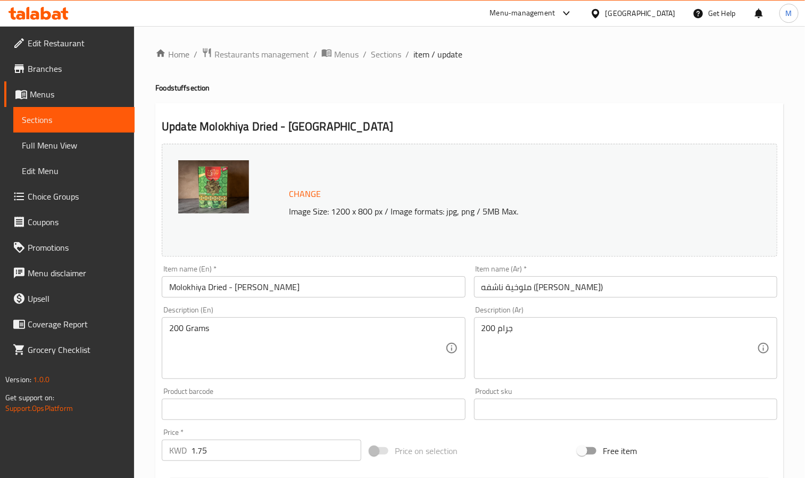
drag, startPoint x: 391, startPoint y: 51, endPoint x: 408, endPoint y: 40, distance: 19.9
click at [391, 51] on span "Sections" at bounding box center [386, 54] width 30 height 13
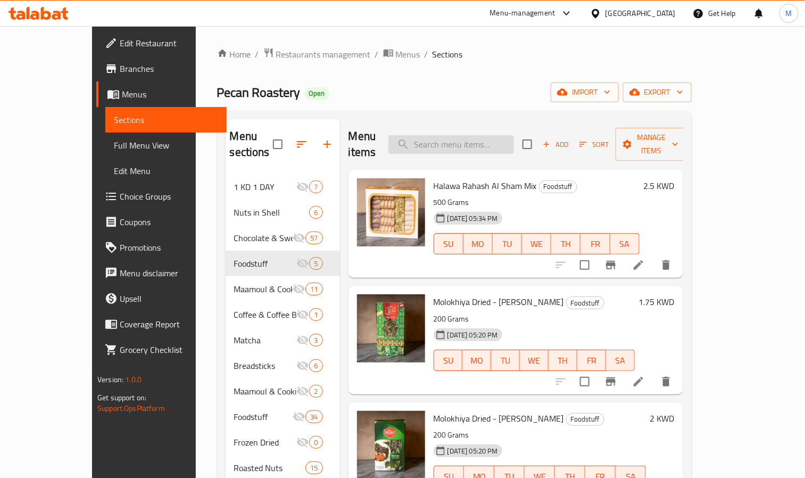
click at [499, 139] on input "search" at bounding box center [452, 144] width 126 height 19
paste input "Molokhiya Dried"
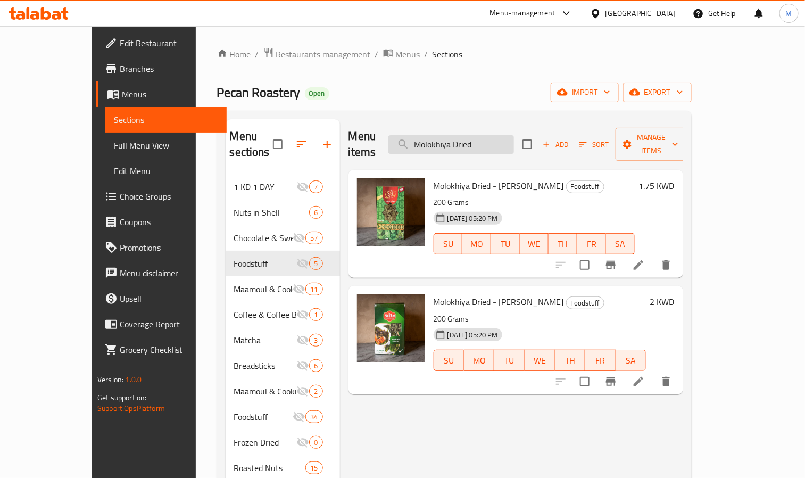
click at [511, 136] on input "Molokhiya Dried" at bounding box center [452, 144] width 126 height 19
click at [503, 137] on input "Molokhiya Dried" at bounding box center [452, 144] width 126 height 19
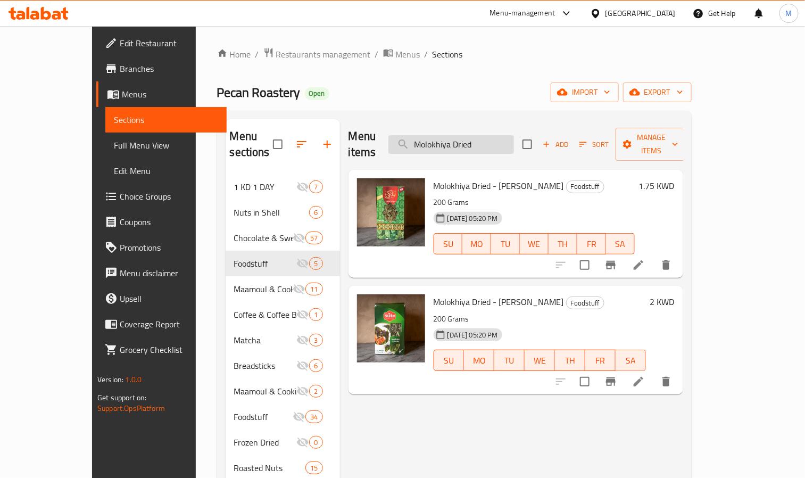
click at [503, 137] on input "Molokhiya Dried" at bounding box center [452, 144] width 126 height 19
paste input "Halawa Rahash Al Sham Mix"
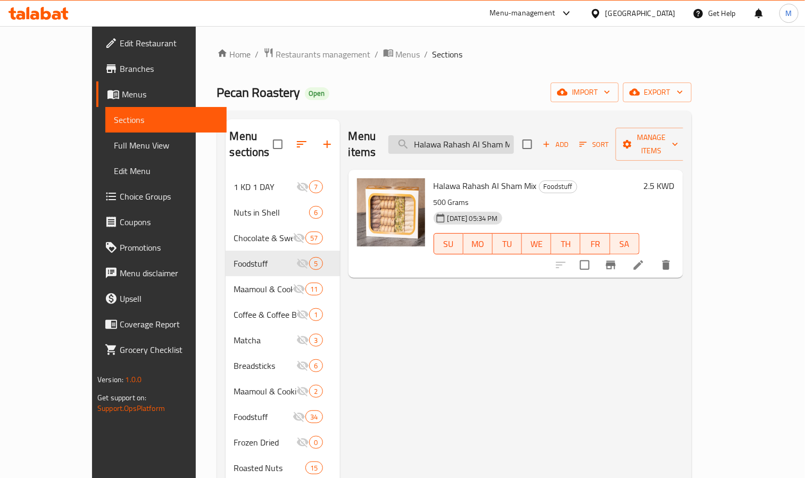
click at [511, 141] on input "Halawa Rahash Al Sham Mix" at bounding box center [452, 144] width 126 height 19
paste input "Tahina Sugar Free"
click at [508, 139] on input "Halawa Tahina Sugar Free" at bounding box center [452, 144] width 126 height 19
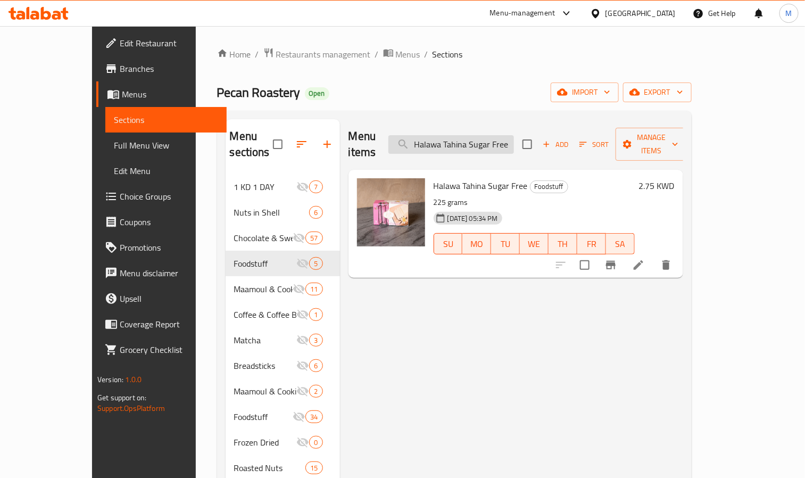
click at [508, 139] on input "Halawa Tahina Sugar Free" at bounding box center [452, 144] width 126 height 19
paste input "Extra Plain"
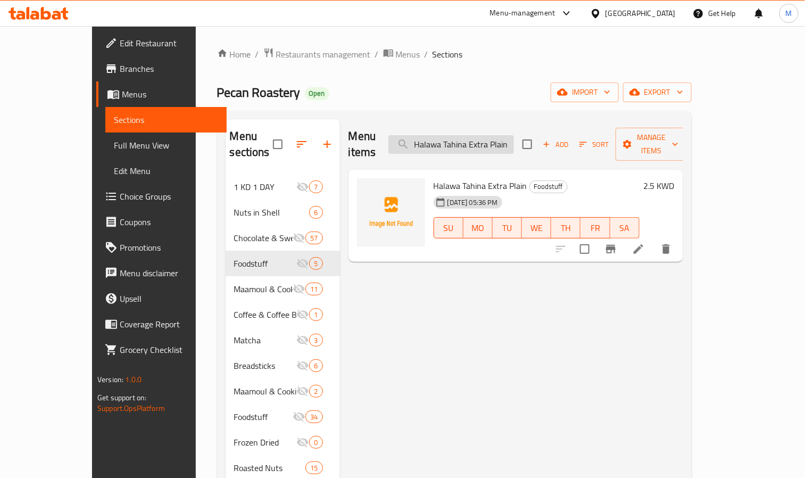
click at [514, 135] on input "Halawa Tahina Extra Plain" at bounding box center [452, 144] width 126 height 19
paste input "Paradise-Biscuit Filled Chocolate"
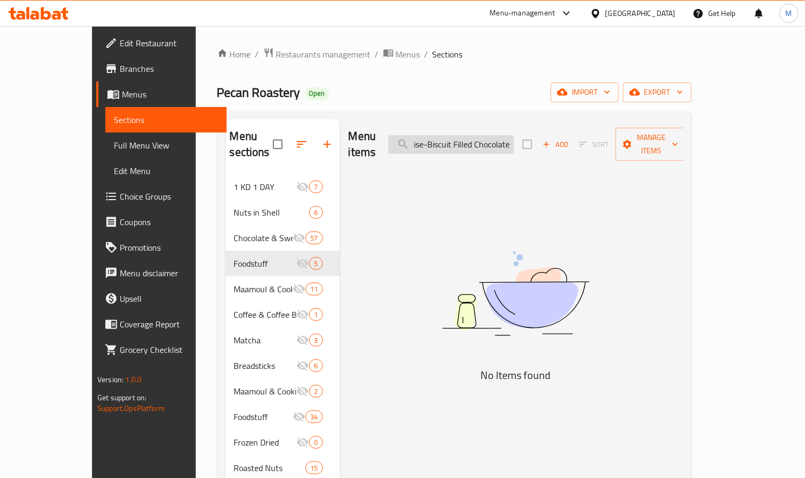
click at [465, 139] on input "Paradise-Biscuit Filled Chocolate" at bounding box center [452, 144] width 126 height 19
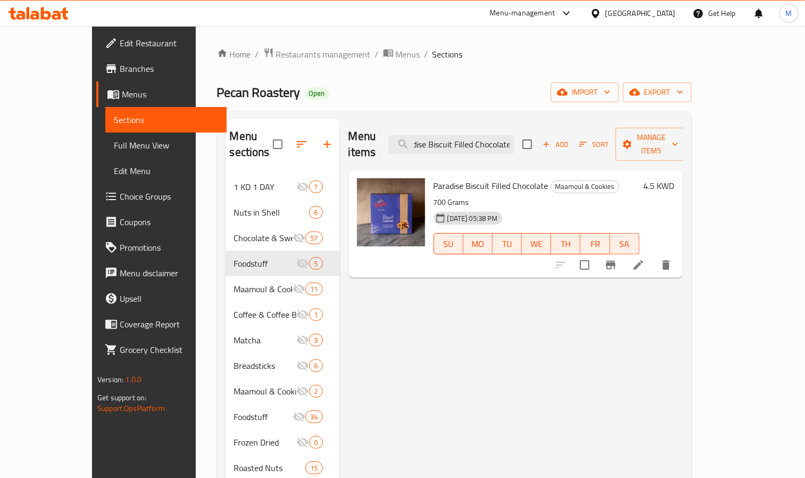
scroll to position [0, 0]
click at [513, 135] on input "Paradise Biscuit Filled Chocolate" at bounding box center [452, 144] width 126 height 19
paste input "Cookies"
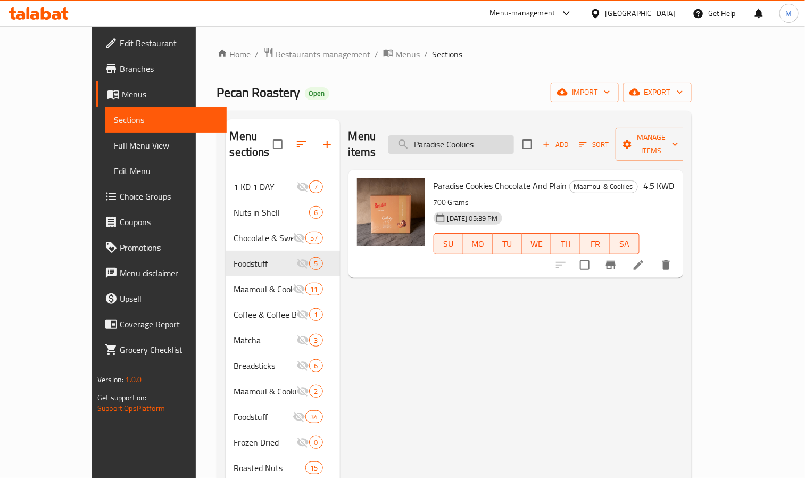
click at [514, 136] on input "Paradise Cookies" at bounding box center [452, 144] width 126 height 19
paste input "Mix"
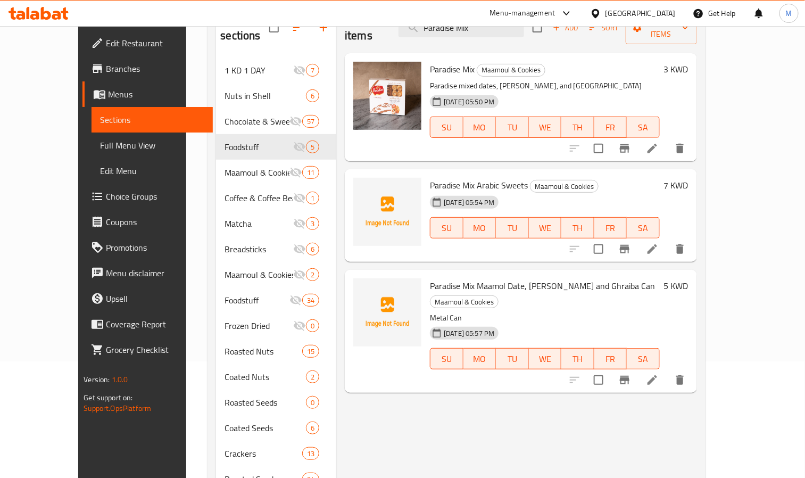
scroll to position [80, 0]
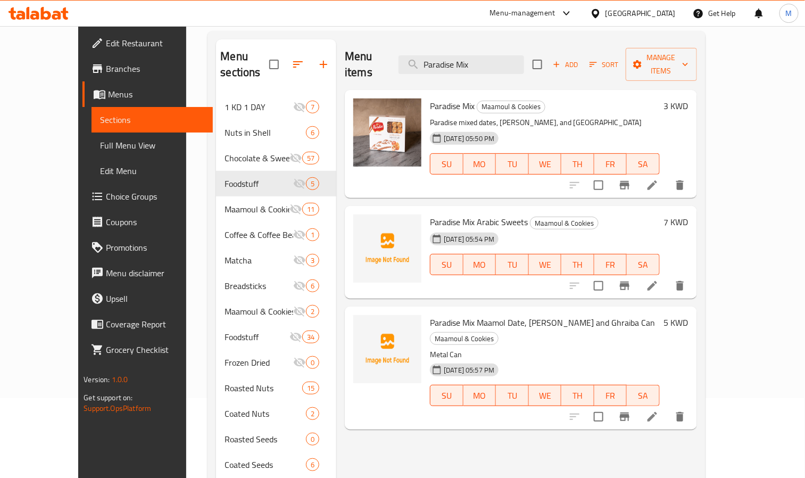
click at [433, 348] on p "Metal Can" at bounding box center [544, 354] width 229 height 13
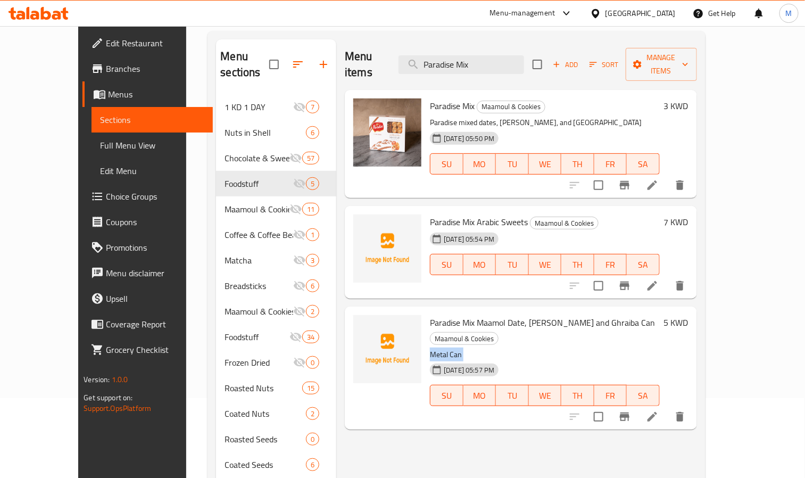
click at [433, 348] on p "Metal Can" at bounding box center [544, 354] width 229 height 13
click at [435, 348] on p "Metal Can" at bounding box center [544, 354] width 229 height 13
click at [524, 56] on input "Paradise Mix" at bounding box center [462, 64] width 126 height 19
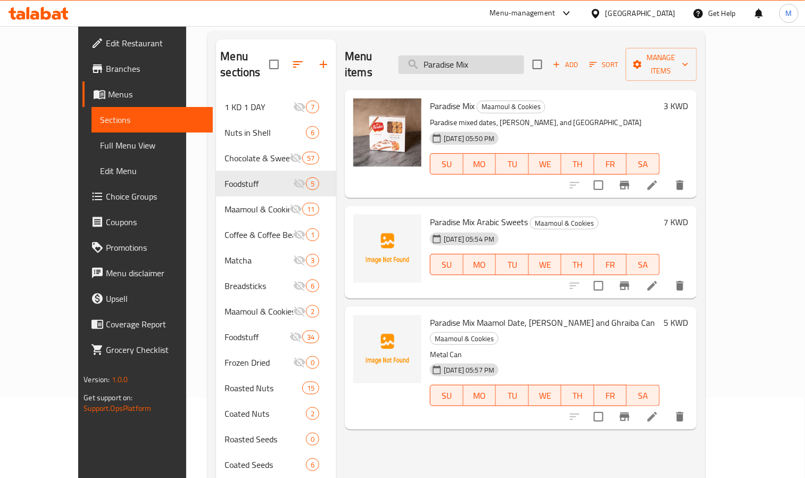
click at [524, 56] on input "Paradise Mix" at bounding box center [462, 64] width 126 height 19
paste input "iso Fingers Chocolate"
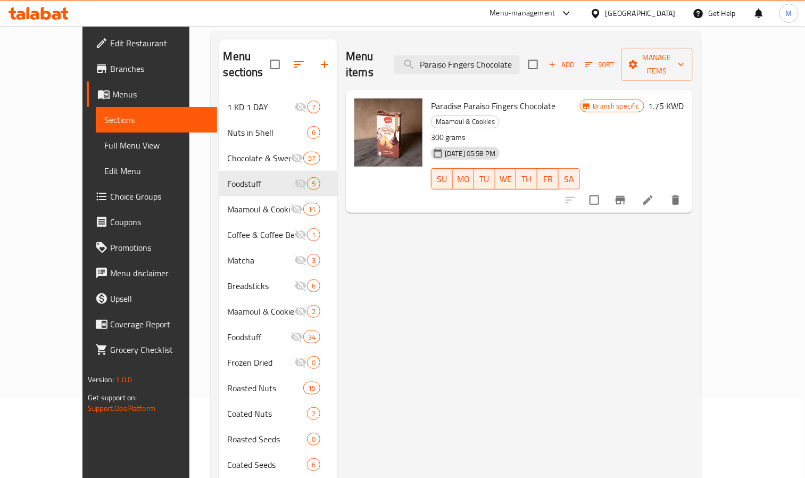
scroll to position [0, 0]
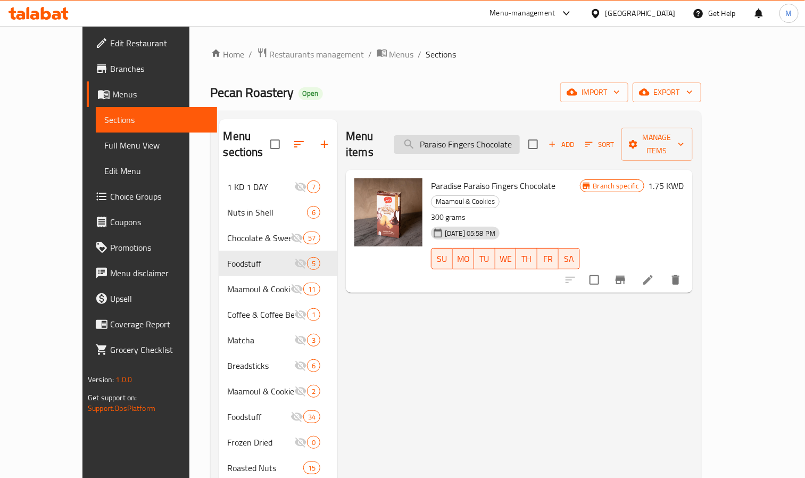
click at [505, 135] on input "Paraiso Fingers Chocolate" at bounding box center [457, 144] width 126 height 19
paste input "Strawberry"
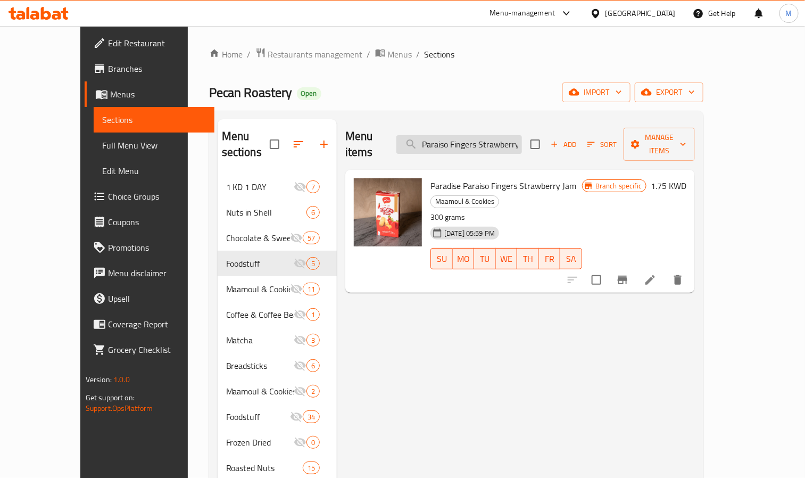
click at [479, 135] on input "Paraiso Fingers Strawberry" at bounding box center [460, 144] width 126 height 19
paste input "Apricot"
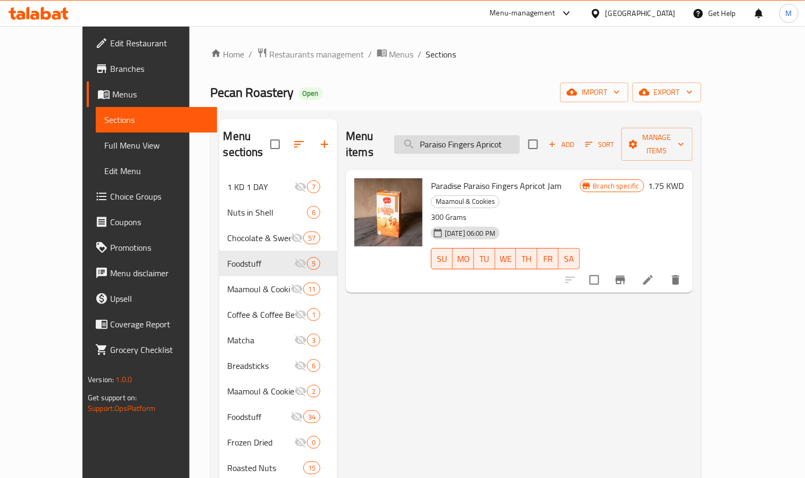
click at [513, 135] on input "Paraiso Fingers Apricot" at bounding box center [457, 144] width 126 height 19
paste input "Dried Figs"
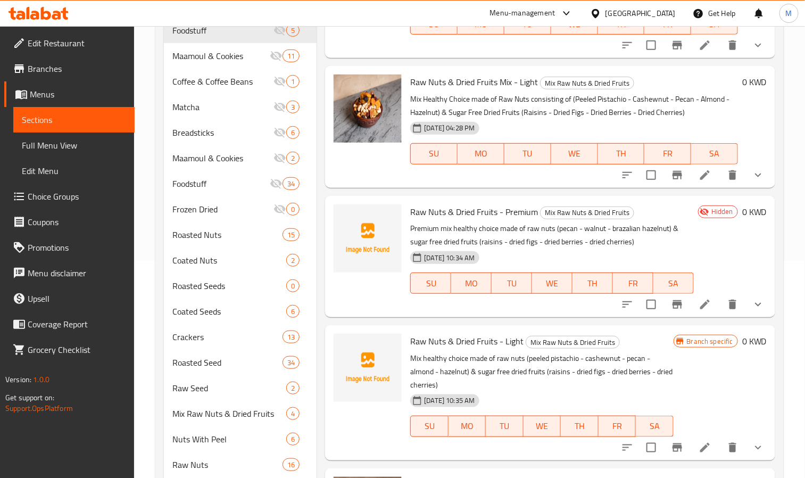
scroll to position [7, 0]
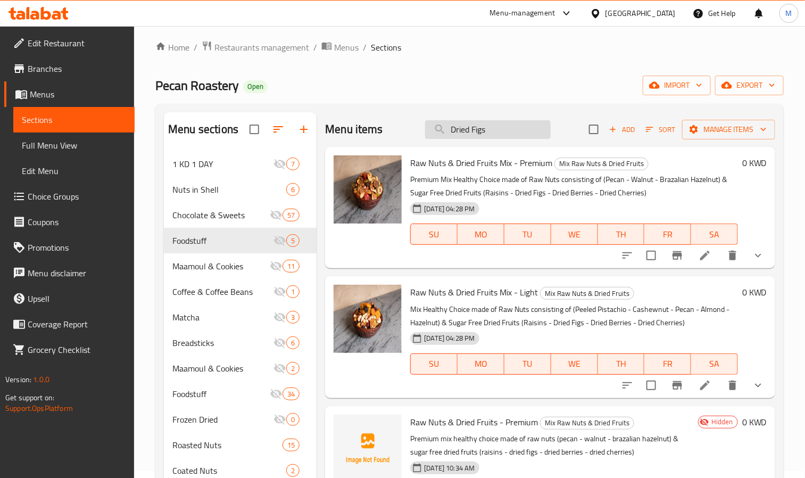
click at [486, 133] on input "Dried Figs" at bounding box center [488, 129] width 126 height 19
paste input "Majdool Date"
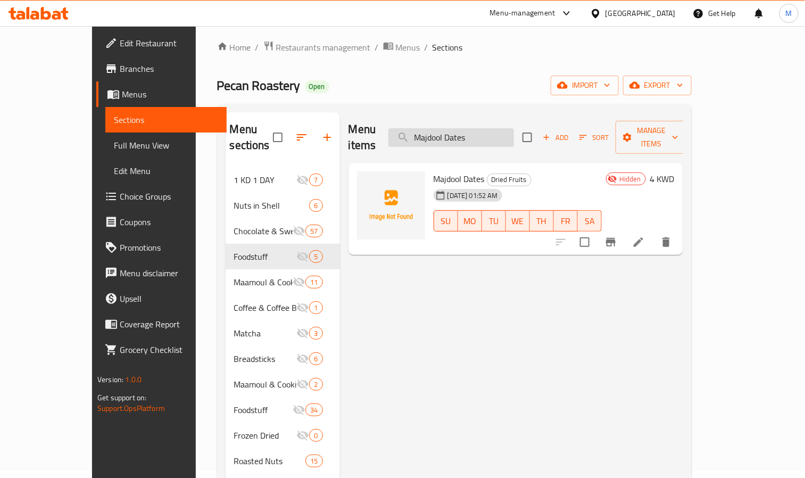
click at [507, 128] on input "Majdool Dates" at bounding box center [452, 137] width 126 height 19
paste input "Deluxe"
click at [500, 128] on input "Deluxe Dates" at bounding box center [452, 137] width 126 height 19
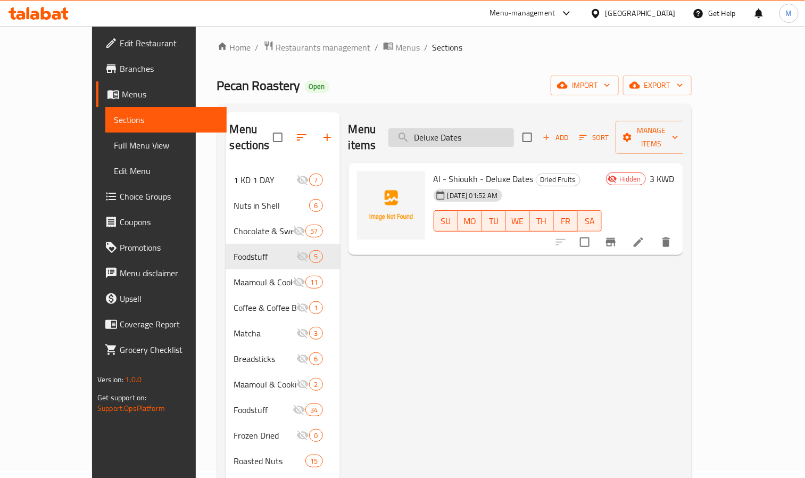
click at [500, 128] on input "Deluxe Dates" at bounding box center [452, 137] width 126 height 19
paste input "ried Cherri"
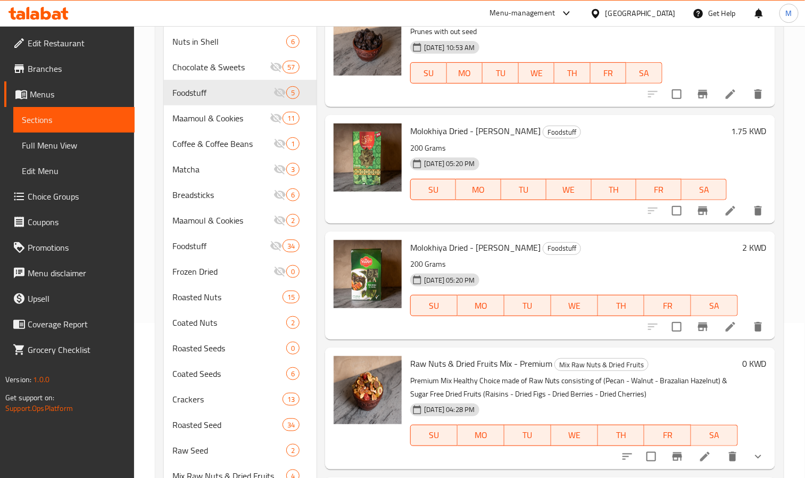
scroll to position [0, 0]
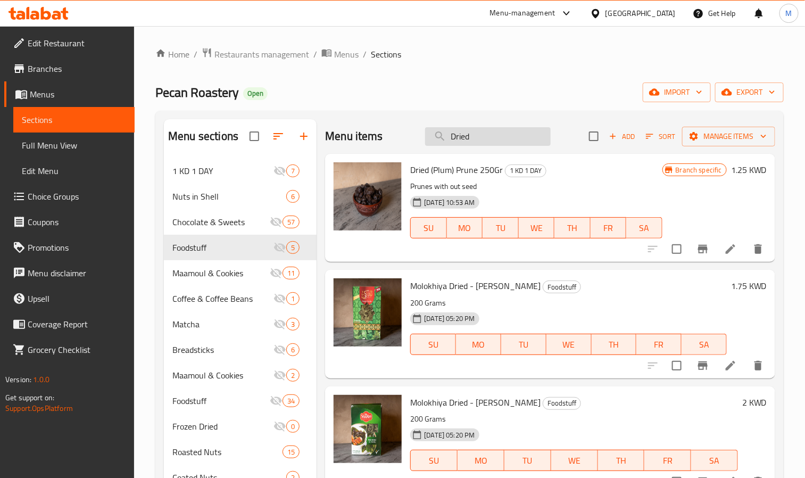
click at [508, 136] on input "Dried" at bounding box center [488, 136] width 126 height 19
paste input "Banana"
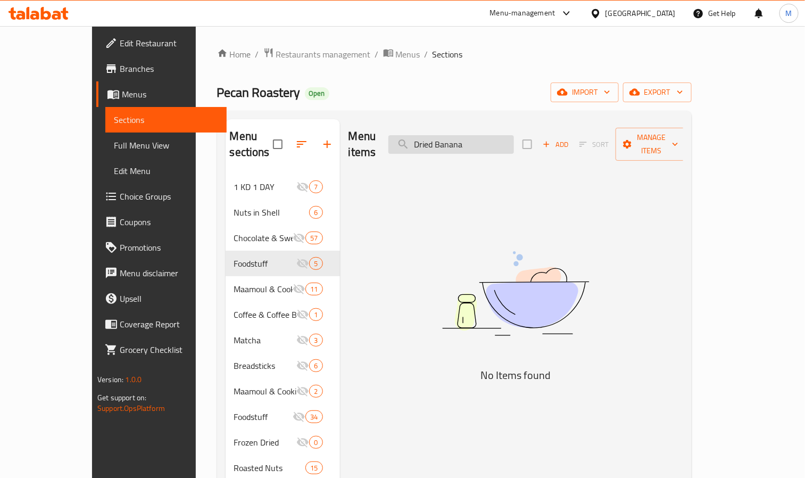
click at [514, 135] on input "Dried Banana" at bounding box center [452, 144] width 126 height 19
paste input "Fried Carrot"
click at [468, 137] on input "Fried Carrot" at bounding box center [452, 144] width 126 height 19
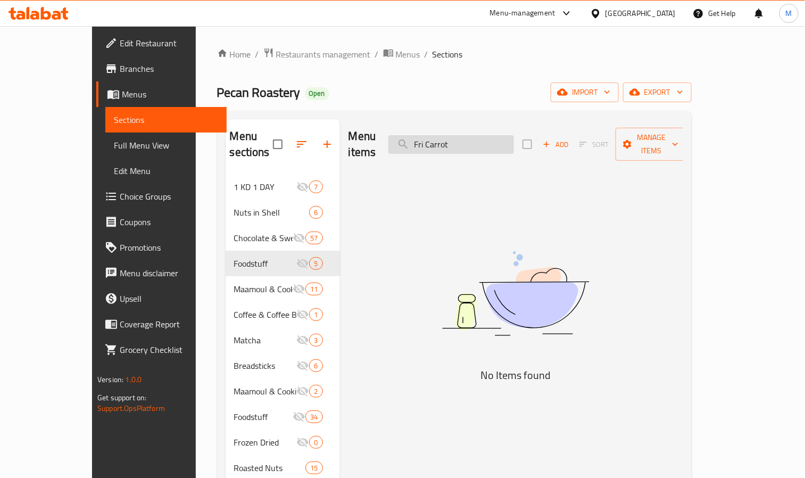
drag, startPoint x: 462, startPoint y: 136, endPoint x: 434, endPoint y: 136, distance: 27.2
click at [434, 136] on input "Fri Carrot" at bounding box center [452, 144] width 126 height 19
click at [507, 137] on input "Carrot" at bounding box center [452, 144] width 126 height 19
drag, startPoint x: 450, startPoint y: 136, endPoint x: 423, endPoint y: 135, distance: 27.2
click at [423, 135] on div "Menu items Carrot Add Sort Manage items" at bounding box center [516, 144] width 335 height 51
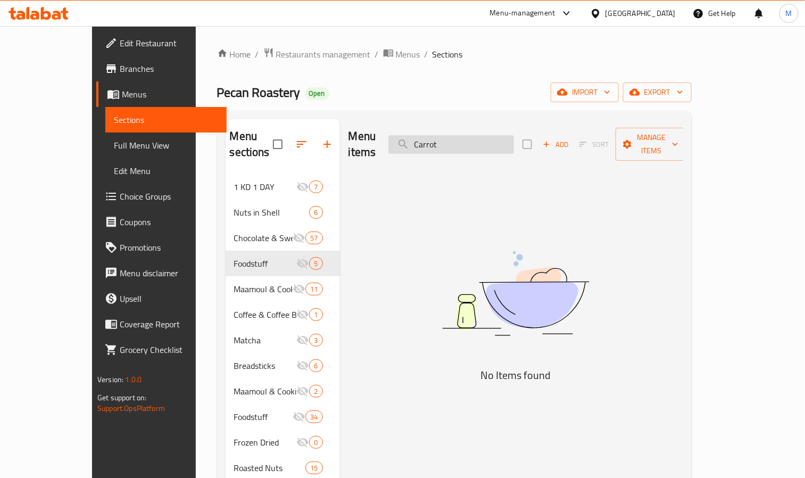
click at [514, 135] on input "Carrot" at bounding box center [452, 144] width 126 height 19
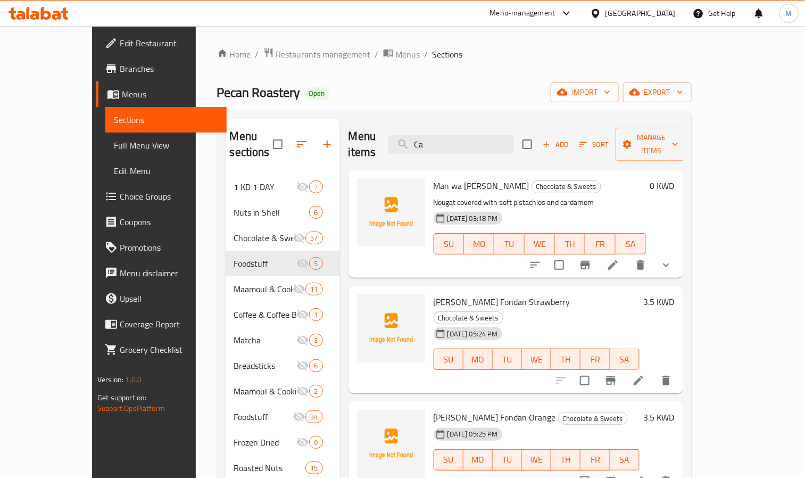
type input "C"
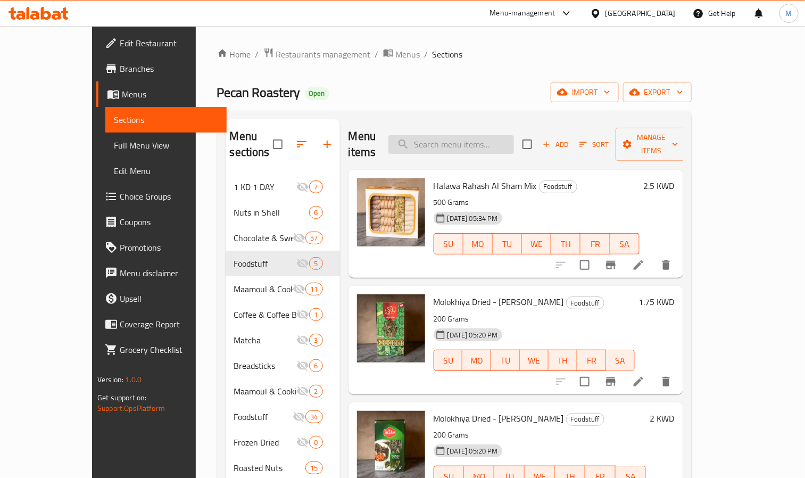
click at [508, 142] on input "search" at bounding box center [452, 144] width 126 height 19
paste input "Dried Peache"
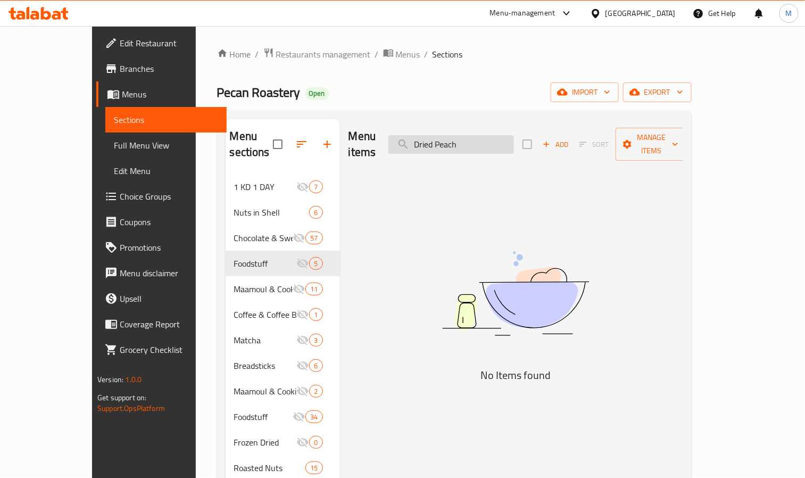
click at [514, 142] on input "Dried Peach" at bounding box center [452, 144] width 126 height 19
drag, startPoint x: 473, startPoint y: 138, endPoint x: 372, endPoint y: 135, distance: 100.7
click at [372, 135] on div "Menu items Dried Peac Add Sort Manage items" at bounding box center [516, 144] width 335 height 51
click at [482, 138] on input "Peac" at bounding box center [452, 144] width 126 height 19
type input "P"
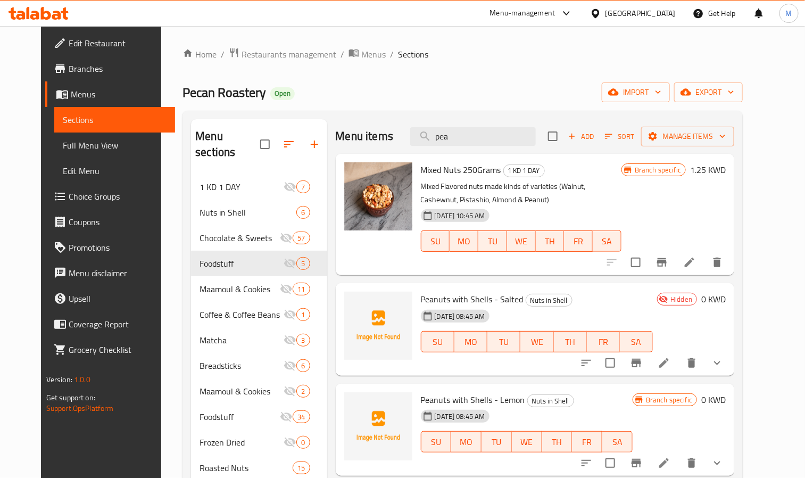
click at [488, 123] on div "Menu items pea Add Sort Manage items" at bounding box center [535, 136] width 399 height 35
click at [488, 136] on input "pea" at bounding box center [473, 136] width 126 height 19
paste input "Dried Apple"
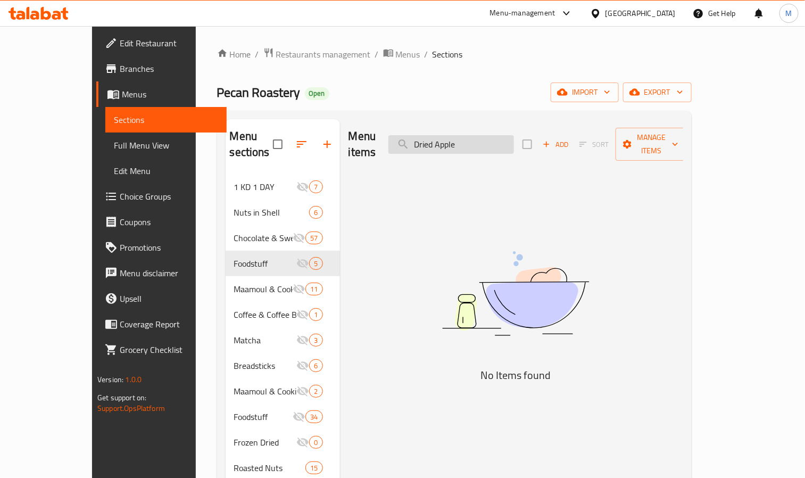
click at [513, 141] on input "Dried Apple" at bounding box center [452, 144] width 126 height 19
paste input "Mango"
click at [484, 141] on input "Dried Mango" at bounding box center [452, 144] width 126 height 19
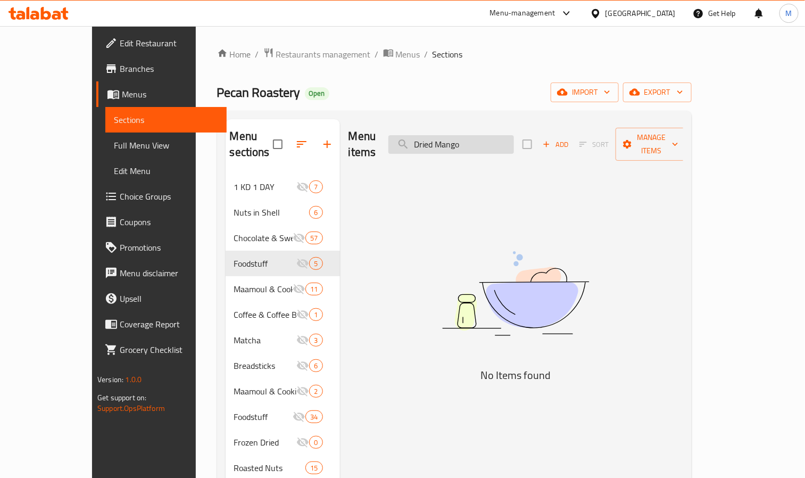
click at [484, 141] on input "Dried Mango" at bounding box center [452, 144] width 126 height 19
paste input "Fried Okra (Air-fried)"
drag, startPoint x: 486, startPoint y: 135, endPoint x: 605, endPoint y: 144, distance: 120.2
click at [605, 144] on div "Menu items Fried Okra (Air-fried) Add Sort Manage items" at bounding box center [516, 144] width 335 height 51
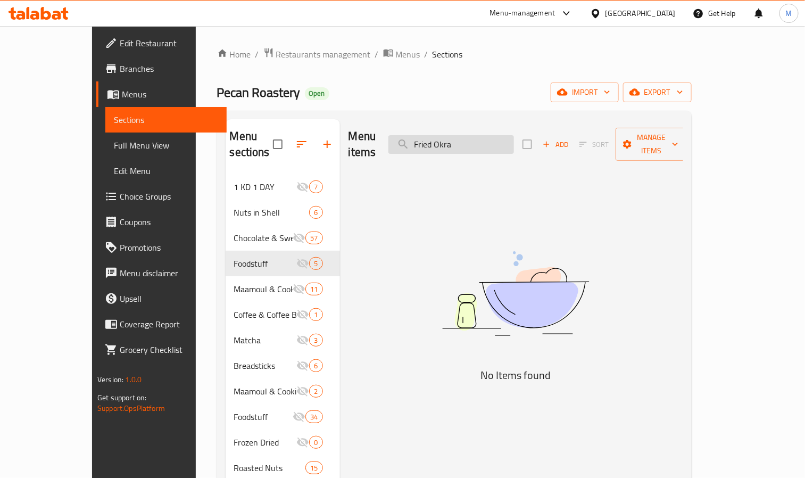
click at [508, 135] on input "Fried Okra" at bounding box center [452, 144] width 126 height 19
paste input "Dried Whole Shiitake Mushrooms"
click at [502, 141] on input "Dried Whole" at bounding box center [452, 144] width 126 height 19
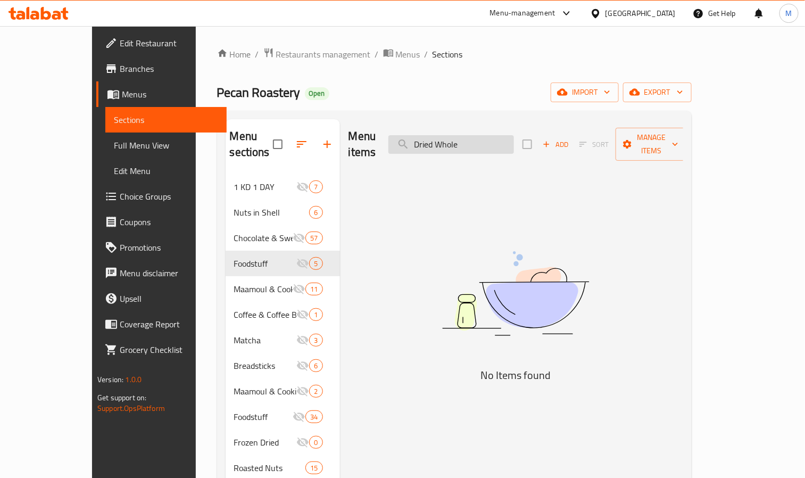
click at [502, 141] on input "Dried Whole" at bounding box center [452, 144] width 126 height 19
paste input "Porcini Mushrooms"
click at [497, 141] on input "Dried Porcini Mushroom" at bounding box center [452, 144] width 126 height 19
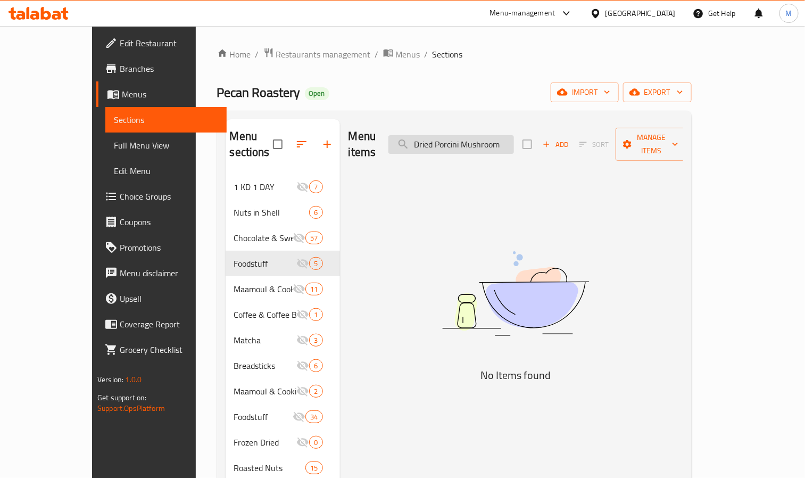
click at [497, 141] on input "Dried Porcini Mushroom" at bounding box center [452, 144] width 126 height 19
paste input "Mixed Dried Mushrooms"
click at [498, 142] on input "Mixed Dried Mushroom" at bounding box center [452, 144] width 126 height 19
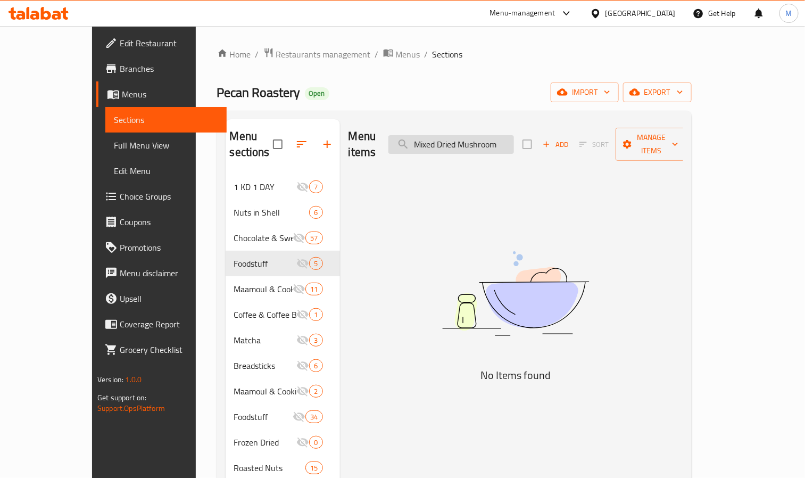
paste input "Palestinian Green Zaatar"
drag, startPoint x: 490, startPoint y: 131, endPoint x: 545, endPoint y: 139, distance: 54.8
click at [514, 139] on input "Palestinian Green Zaatar" at bounding box center [452, 144] width 126 height 19
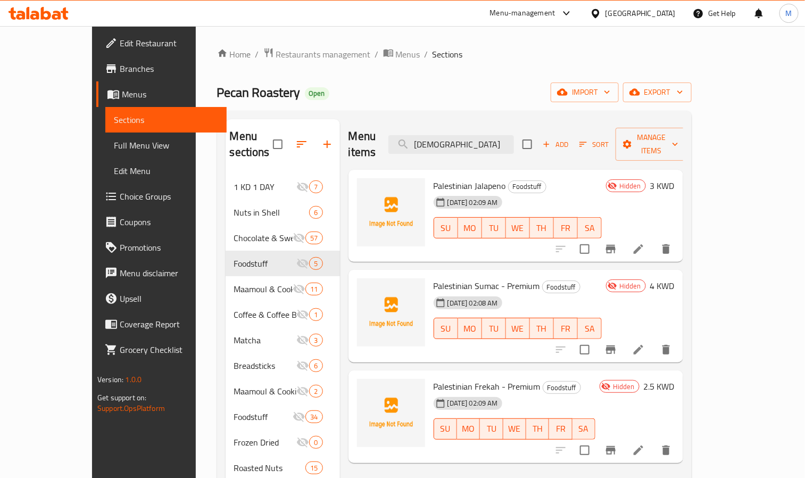
type input "Palestinian"
drag, startPoint x: 475, startPoint y: 371, endPoint x: 410, endPoint y: 363, distance: 64.9
click at [434, 379] on span "Palestinian Frekah - Premium" at bounding box center [487, 387] width 107 height 16
copy span "Palestinian Frekah"
click at [658, 13] on div "[GEOGRAPHIC_DATA]" at bounding box center [641, 13] width 70 height 12
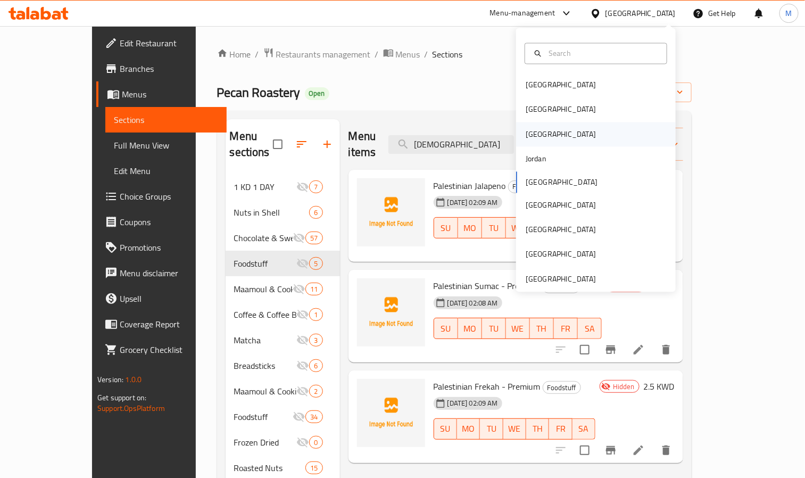
click at [536, 136] on div "Iraq" at bounding box center [596, 134] width 160 height 24
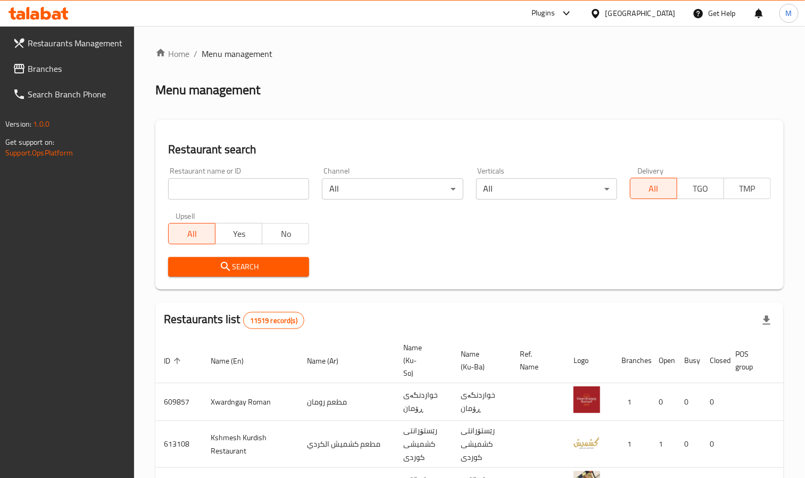
click at [573, 9] on div at bounding box center [565, 13] width 18 height 13
click at [524, 68] on div "Agent Campaigns Center" at bounding box center [521, 72] width 80 height 12
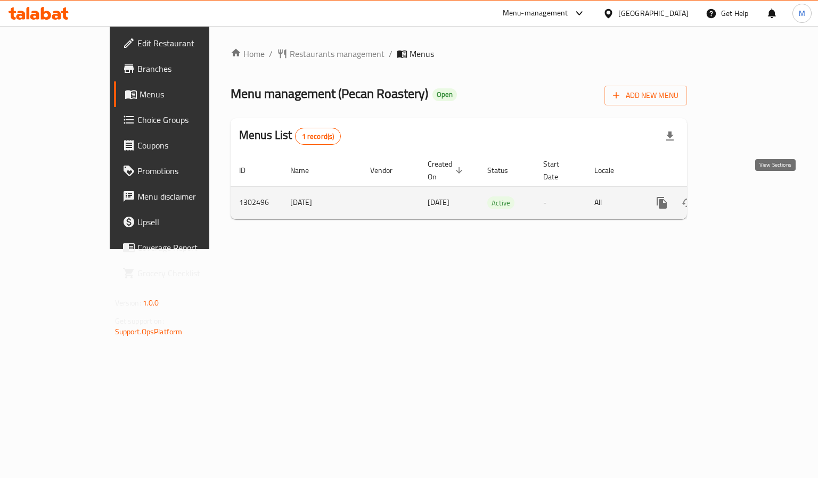
click at [745, 196] on icon "enhanced table" at bounding box center [738, 202] width 13 height 13
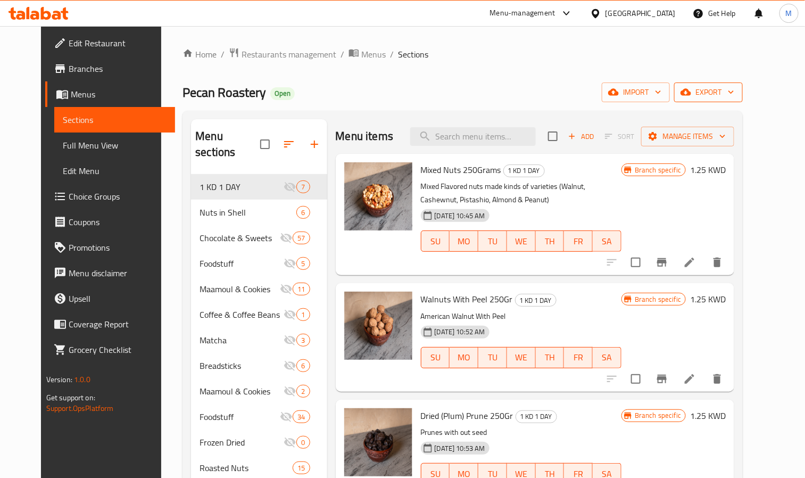
click at [737, 88] on icon "button" at bounding box center [731, 92] width 11 height 11
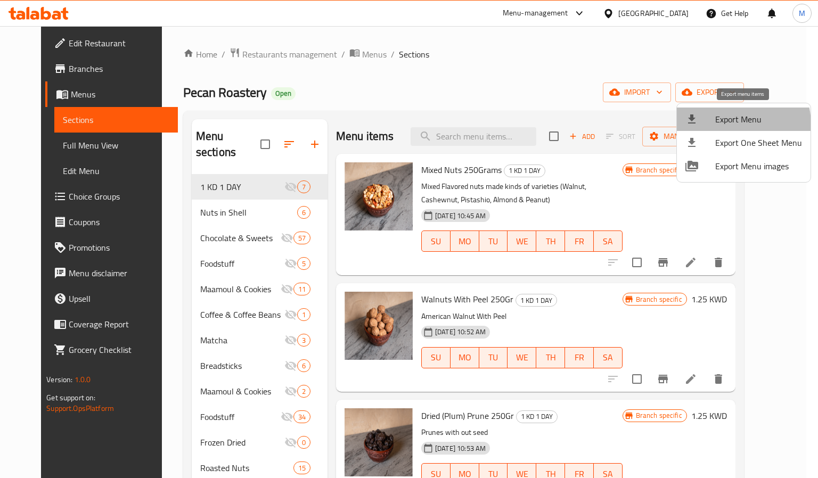
click at [725, 125] on span "Export Menu" at bounding box center [758, 119] width 87 height 13
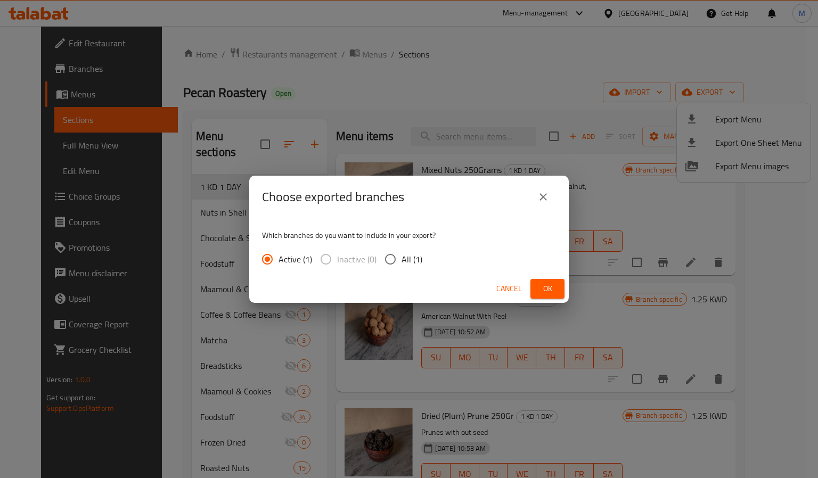
click at [408, 254] on span "All (1)" at bounding box center [411, 259] width 21 height 13
click at [401, 254] on input "All (1)" at bounding box center [390, 259] width 22 height 22
radio input "true"
click at [556, 283] on span "Ok" at bounding box center [547, 288] width 17 height 13
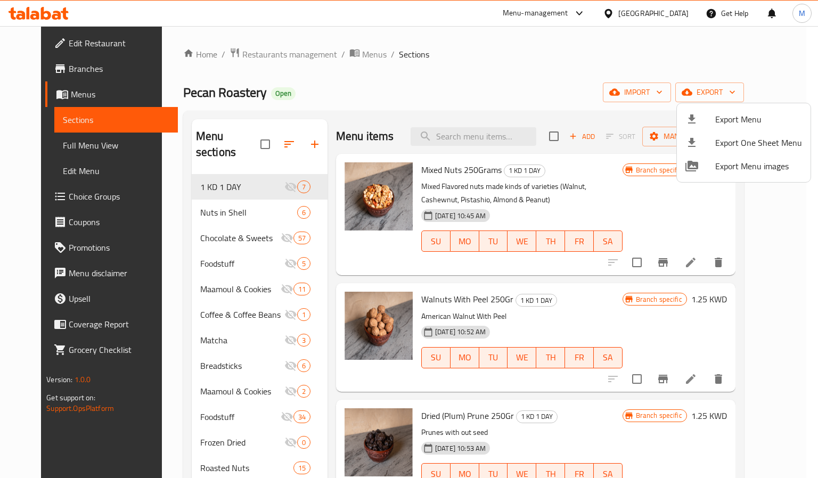
click at [669, 14] on div at bounding box center [409, 239] width 818 height 478
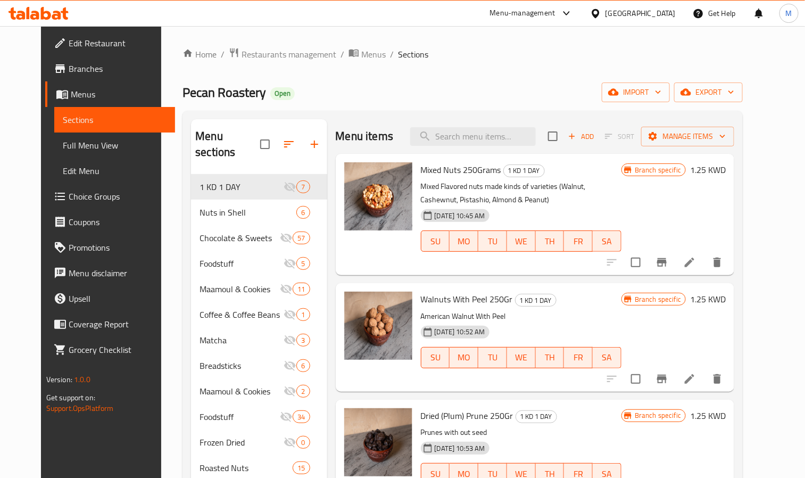
click at [669, 15] on div "[GEOGRAPHIC_DATA]" at bounding box center [641, 13] width 70 height 12
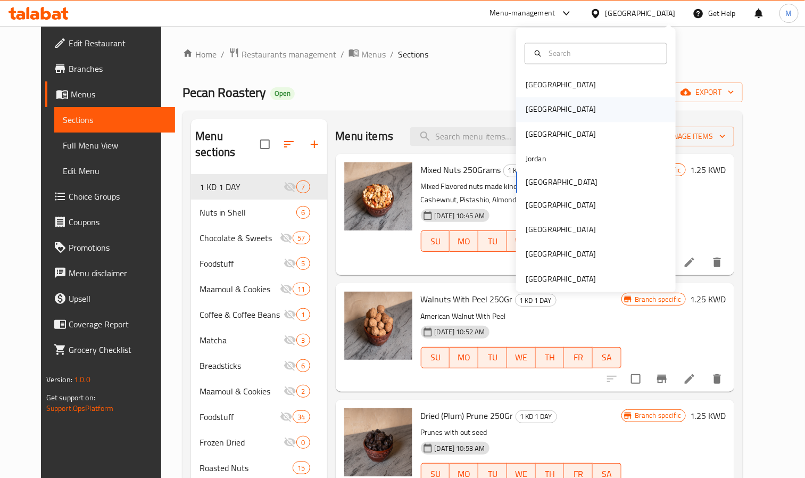
click at [575, 109] on div "[GEOGRAPHIC_DATA]" at bounding box center [596, 109] width 160 height 24
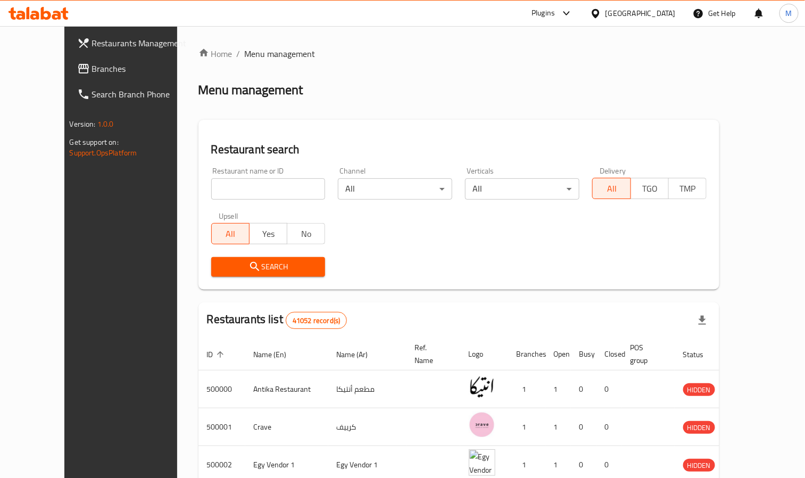
click at [235, 197] on input "search" at bounding box center [268, 188] width 114 height 21
click at [80, 78] on link "Branches" at bounding box center [134, 69] width 130 height 26
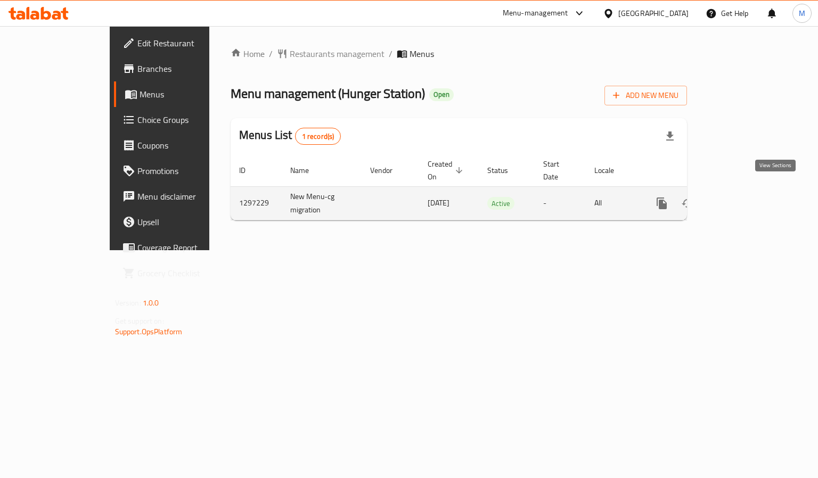
click at [743, 199] on icon "enhanced table" at bounding box center [739, 204] width 10 height 10
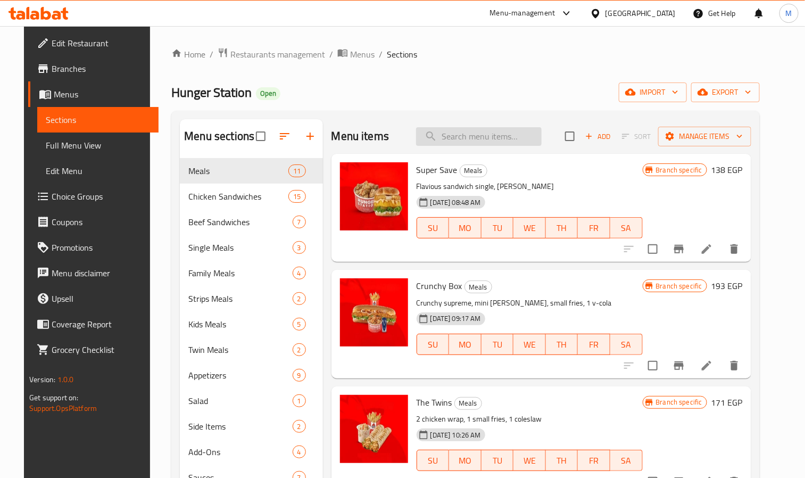
click at [475, 134] on input "search" at bounding box center [479, 136] width 126 height 19
paste input "Crunchy Box"
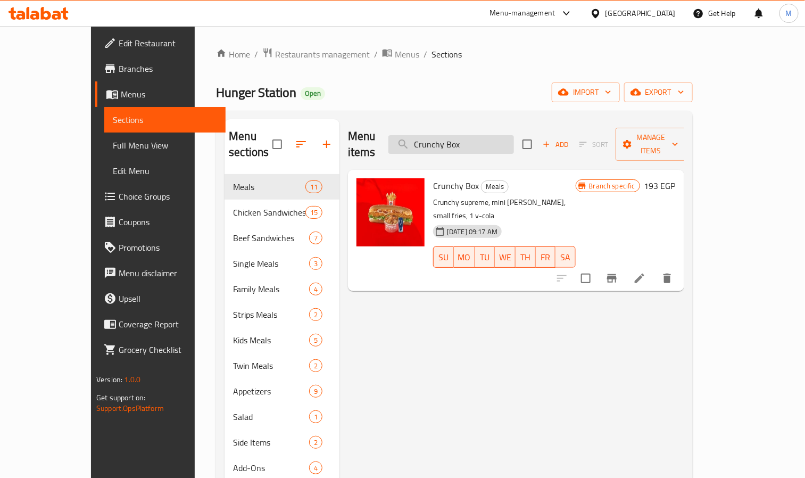
click at [503, 135] on input "Crunchy Box" at bounding box center [452, 144] width 126 height 19
paste input "Hit Shroom Sandwich"
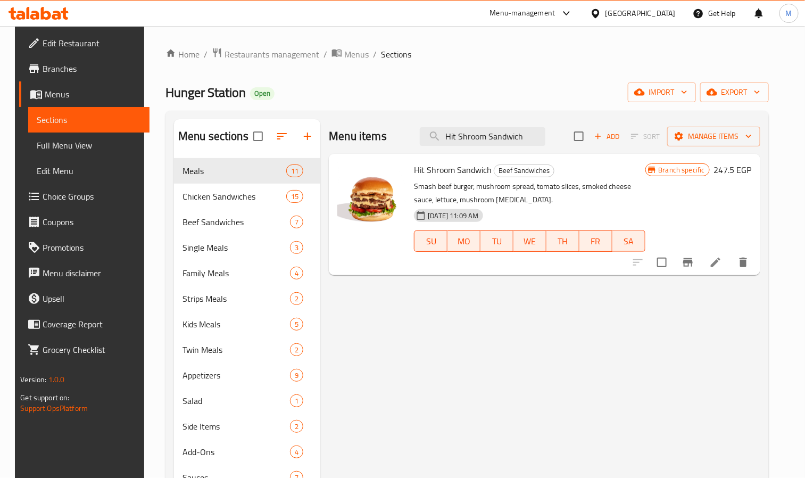
type input "Hit Shroom Sandwich"
click at [51, 70] on span "Branches" at bounding box center [92, 68] width 98 height 13
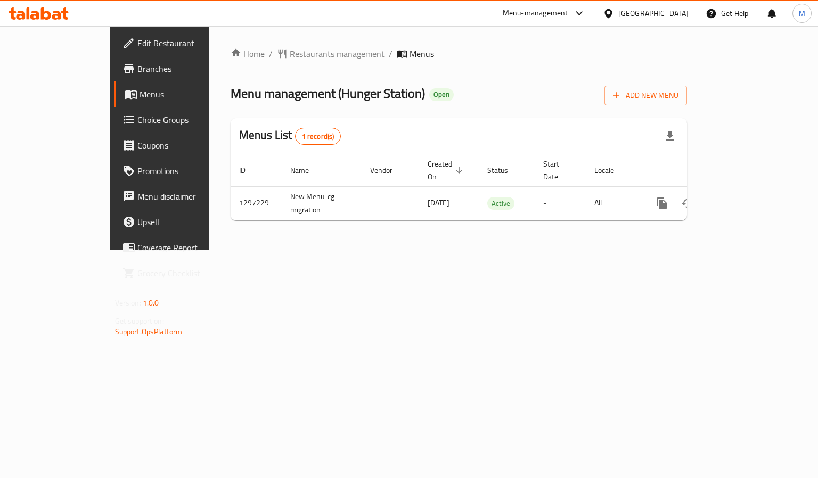
click at [114, 111] on link "Choice Groups" at bounding box center [180, 120] width 133 height 26
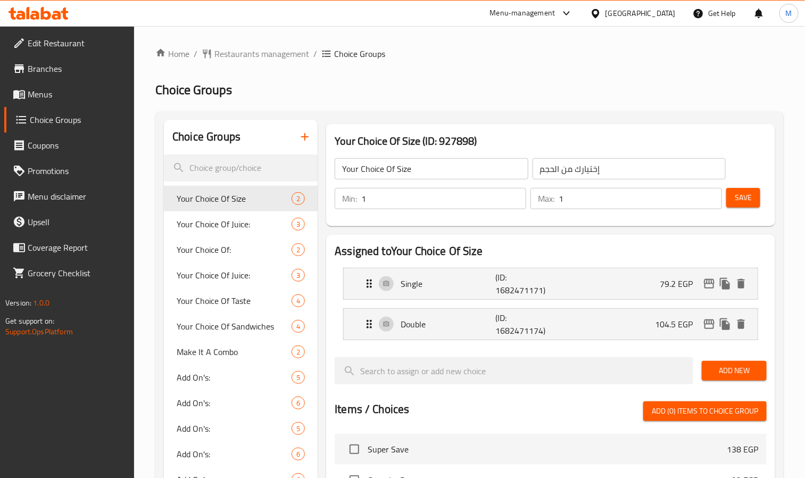
click at [668, 16] on div "[GEOGRAPHIC_DATA]" at bounding box center [641, 13] width 70 height 12
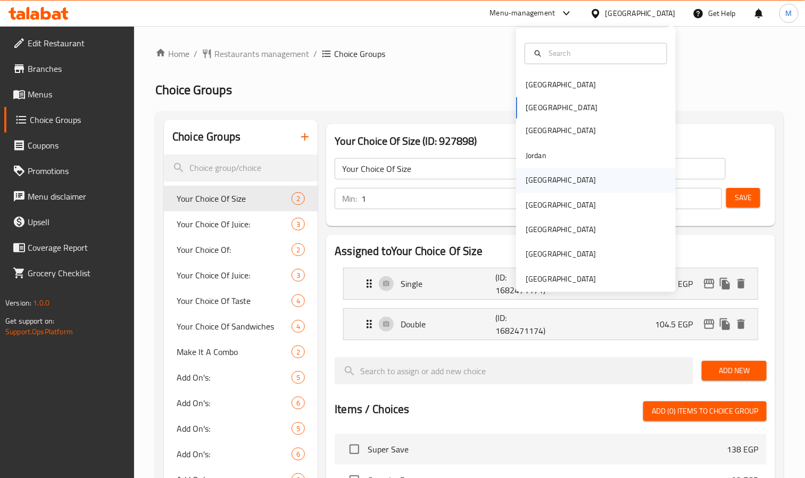
click at [547, 179] on div "[GEOGRAPHIC_DATA]" at bounding box center [596, 180] width 160 height 24
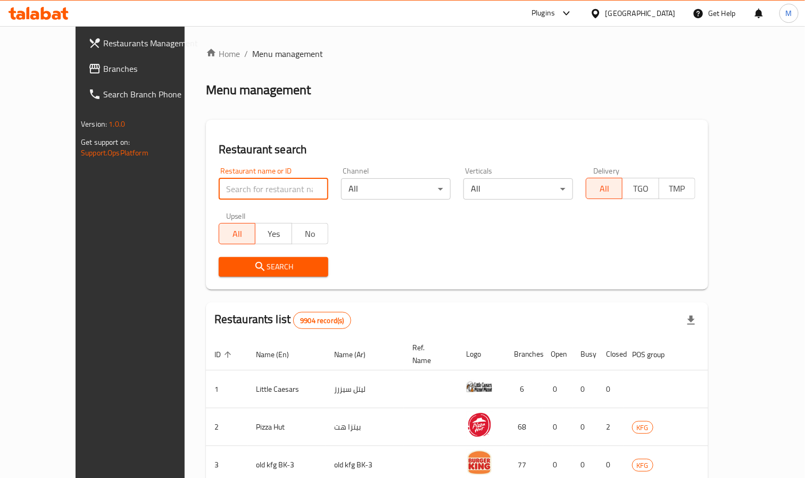
click at [219, 178] on input "search" at bounding box center [274, 188] width 110 height 21
paste input "683283"
click button "Search" at bounding box center [274, 267] width 110 height 20
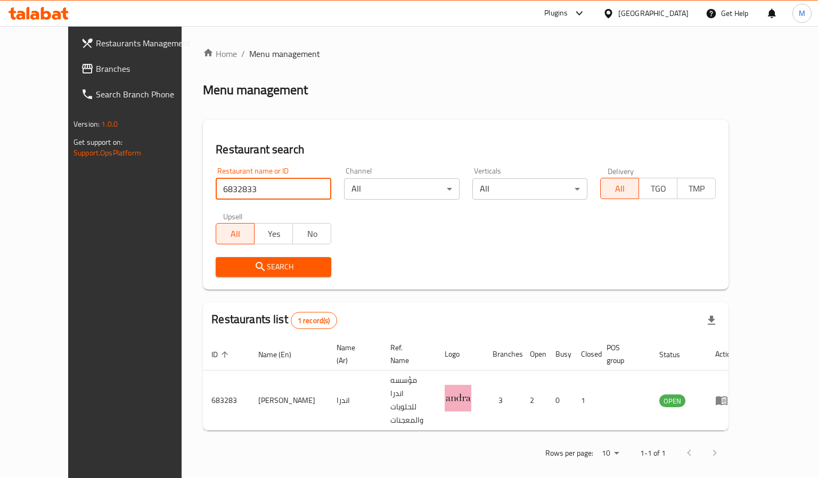
type input "683283"
click button "Search" at bounding box center [274, 267] width 116 height 20
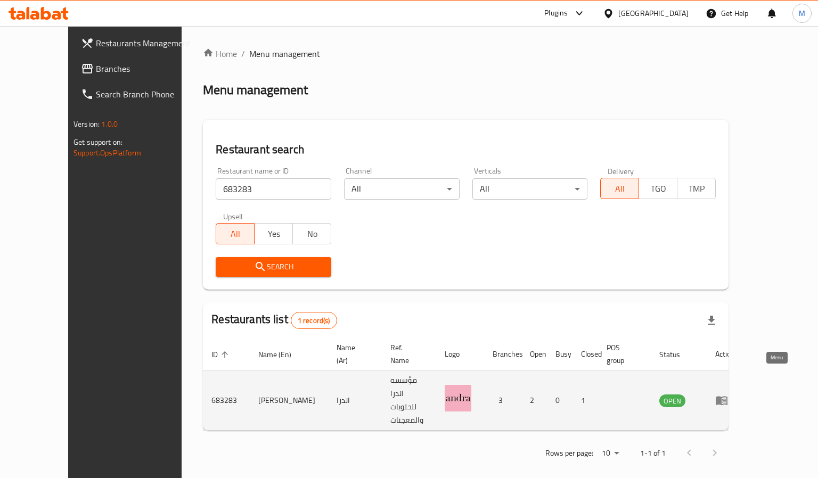
click at [727, 397] on icon "enhanced table" at bounding box center [722, 401] width 12 height 9
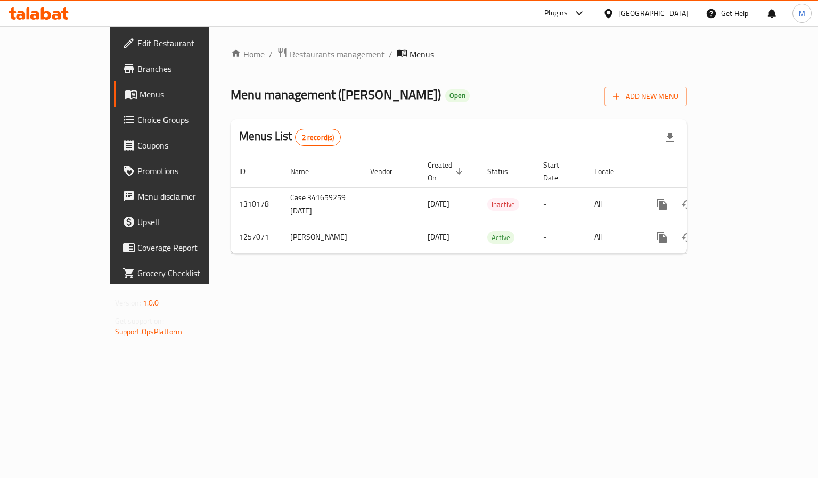
click at [137, 75] on span "Branches" at bounding box center [187, 68] width 101 height 13
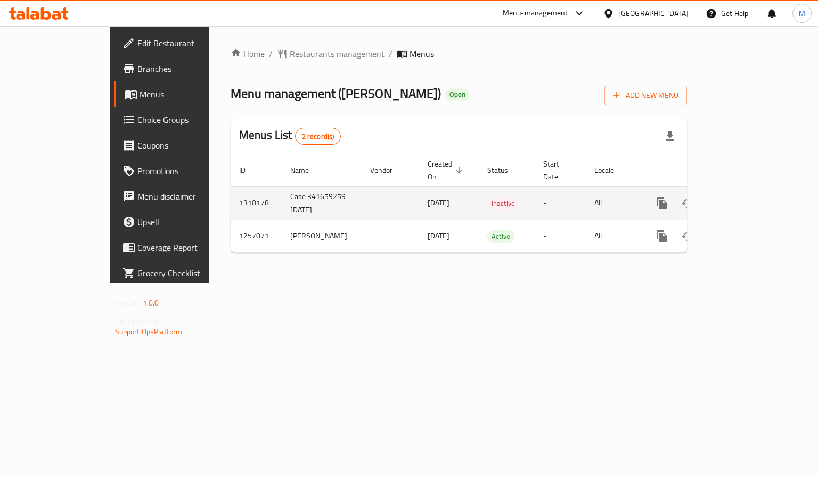
click at [745, 197] on icon "enhanced table" at bounding box center [738, 203] width 13 height 13
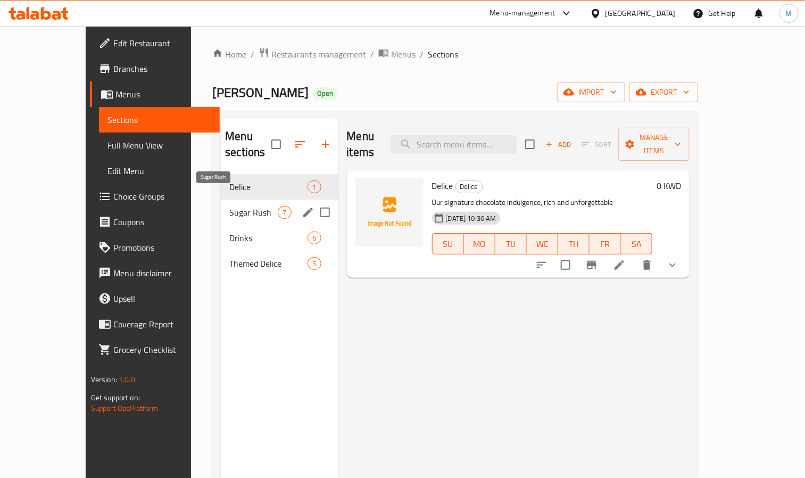
click at [229, 206] on span "Sugar Rush" at bounding box center [253, 212] width 48 height 13
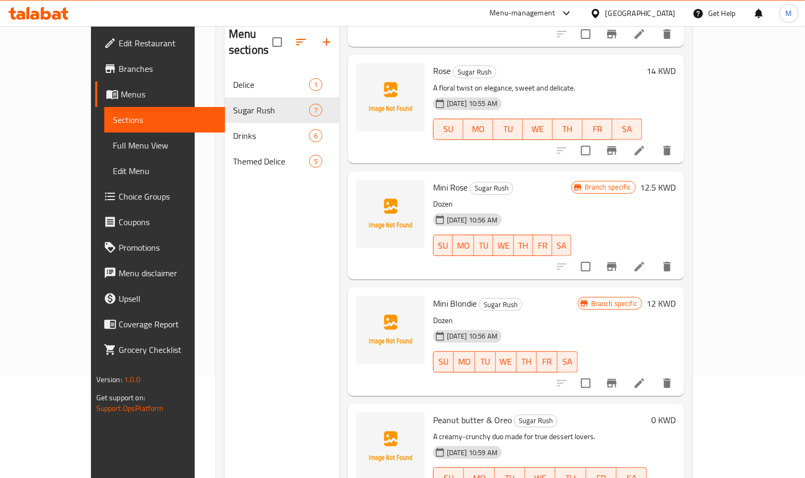
scroll to position [149, 0]
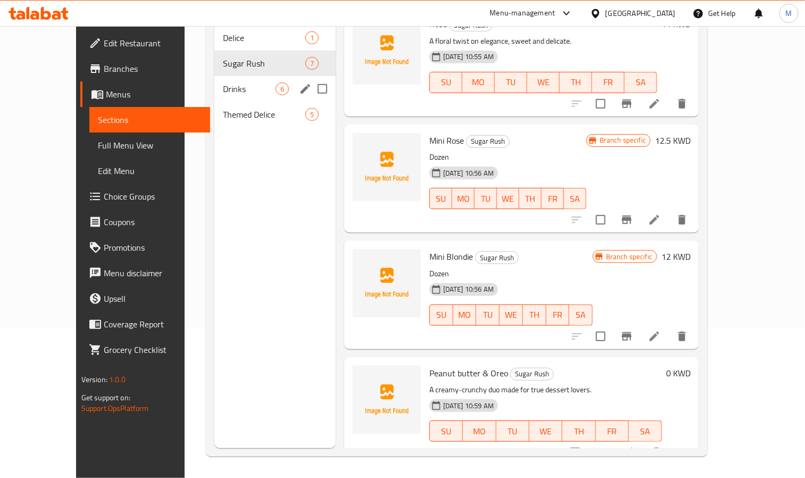
click at [215, 85] on div "Drinks 6" at bounding box center [275, 89] width 121 height 26
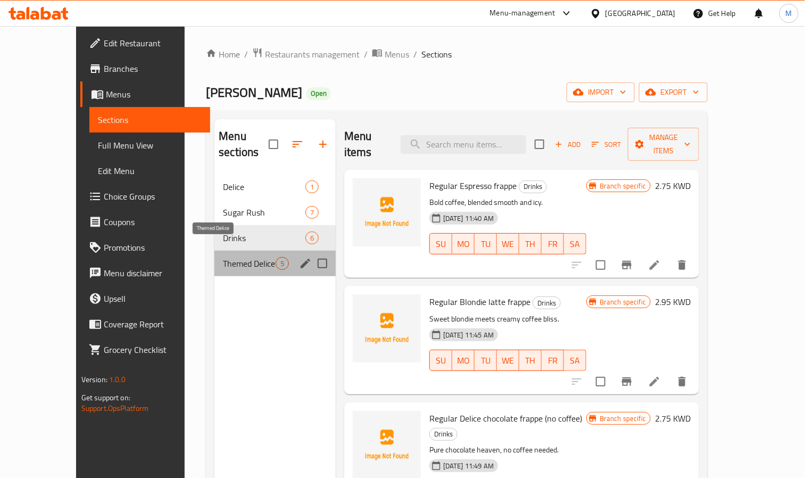
click at [223, 257] on span "Themed Delice" at bounding box center [249, 263] width 53 height 13
